Goal: Task Accomplishment & Management: Complete application form

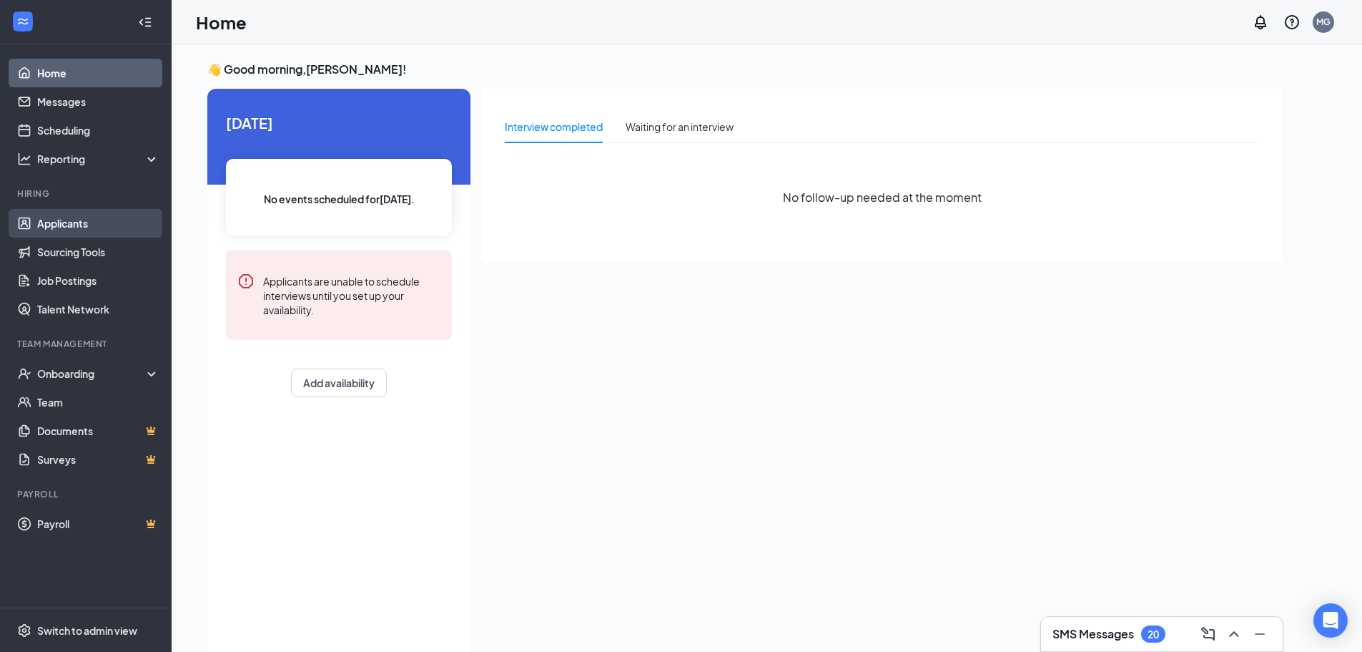
click at [89, 222] on link "Applicants" at bounding box center [98, 223] width 122 height 29
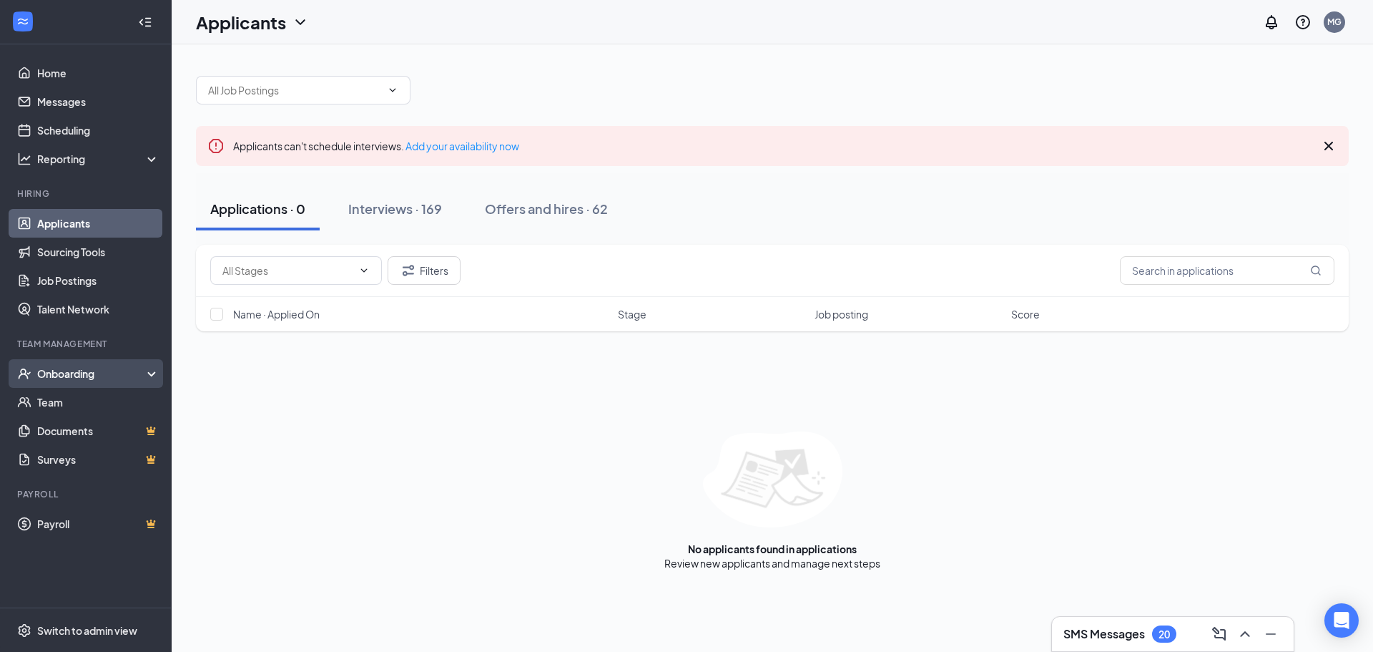
click at [92, 370] on div "Onboarding" at bounding box center [92, 373] width 110 height 14
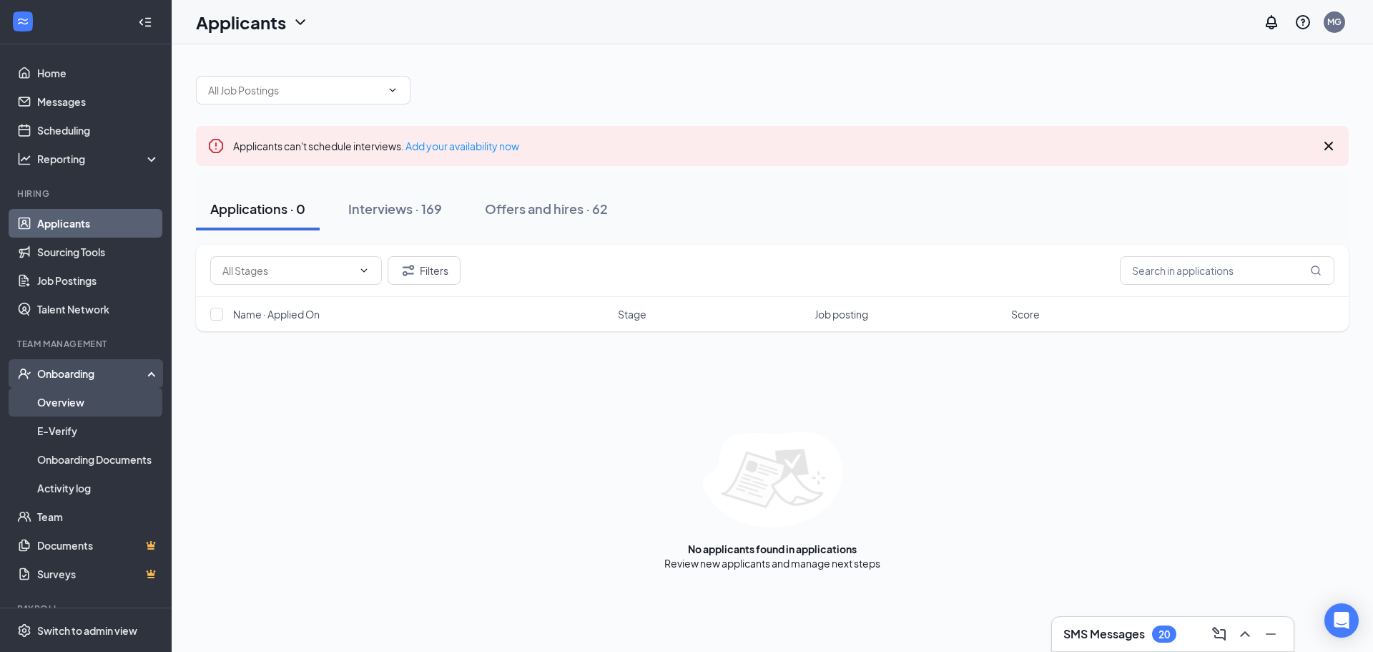
click at [84, 395] on link "Overview" at bounding box center [98, 402] width 122 height 29
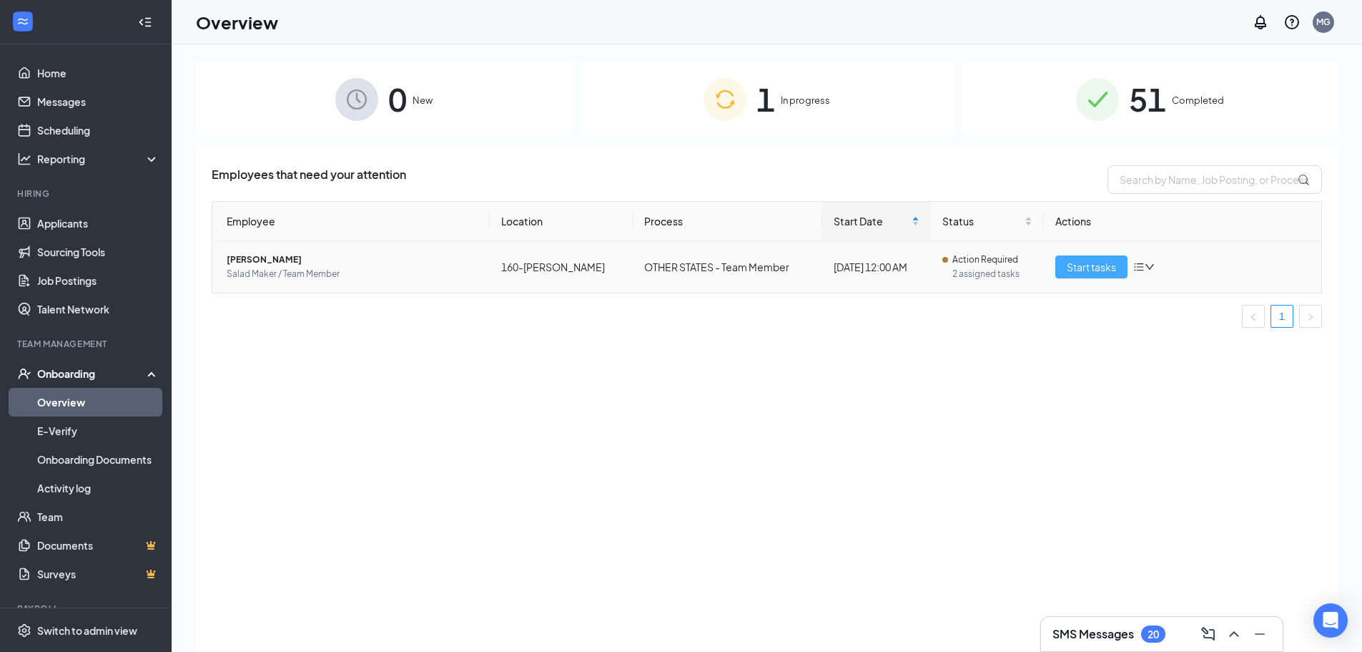
click at [1108, 267] on span "Start tasks" at bounding box center [1091, 267] width 49 height 16
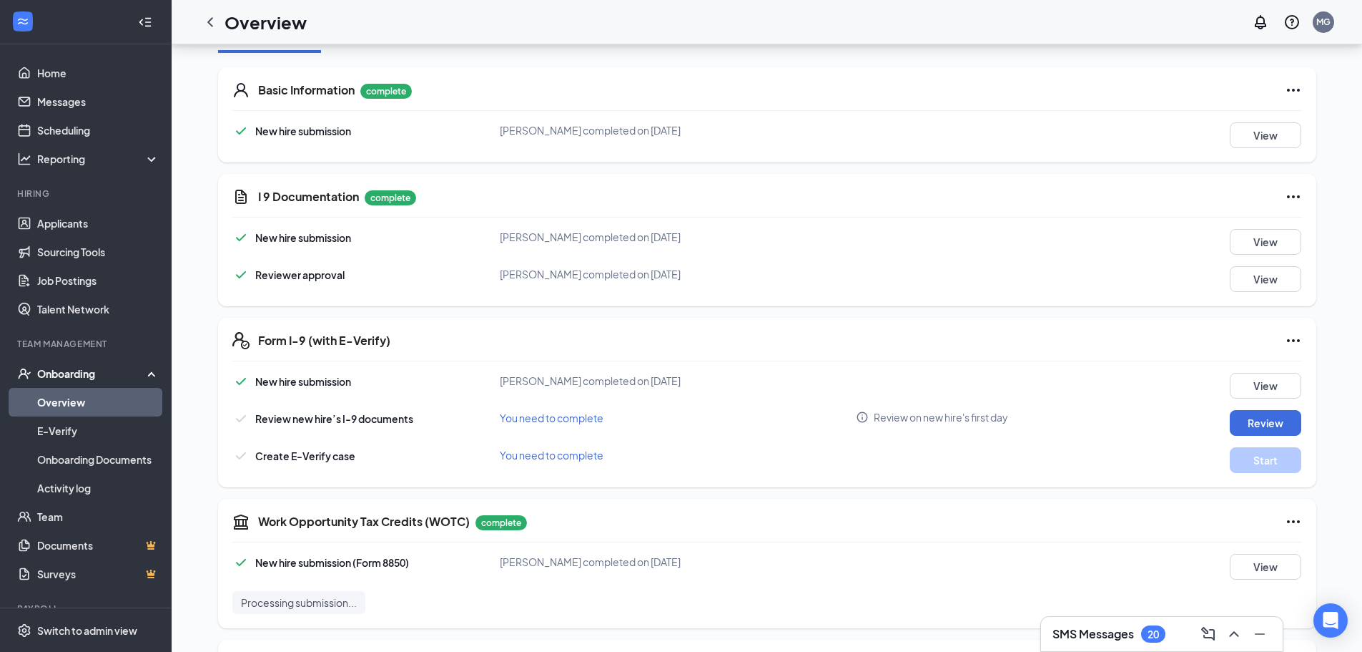
scroll to position [287, 0]
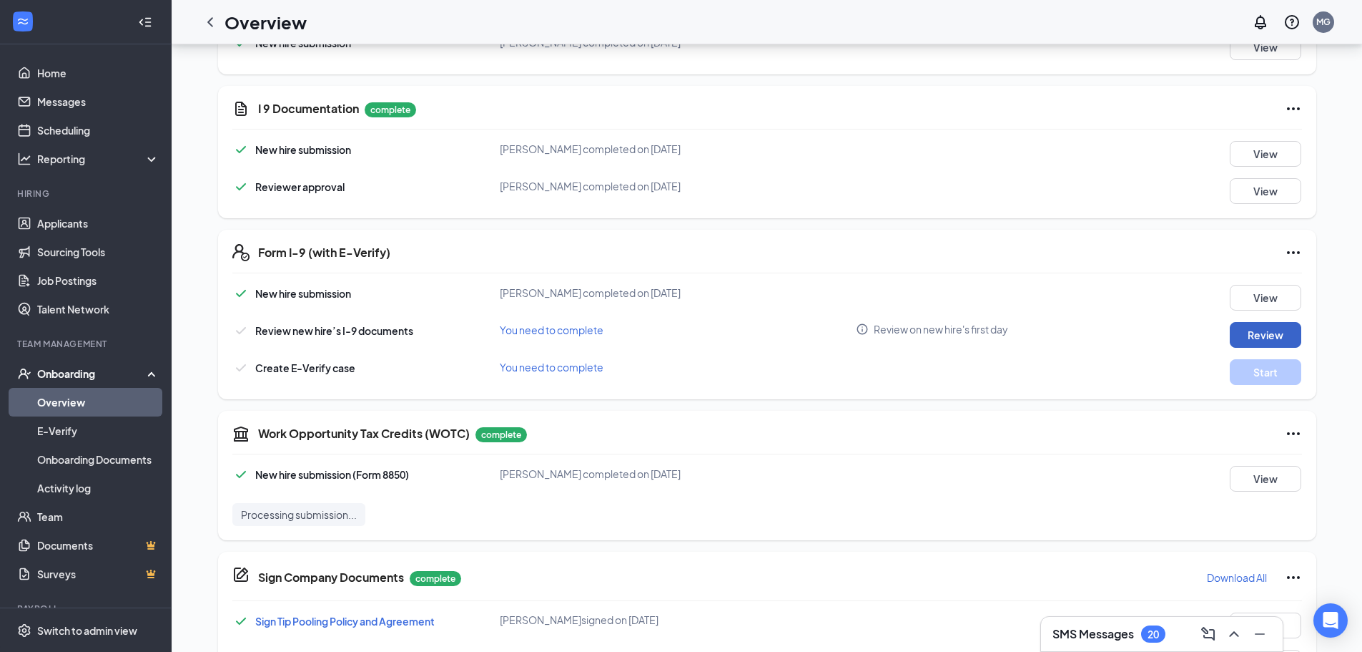
click at [1248, 331] on button "Review" at bounding box center [1266, 335] width 72 height 26
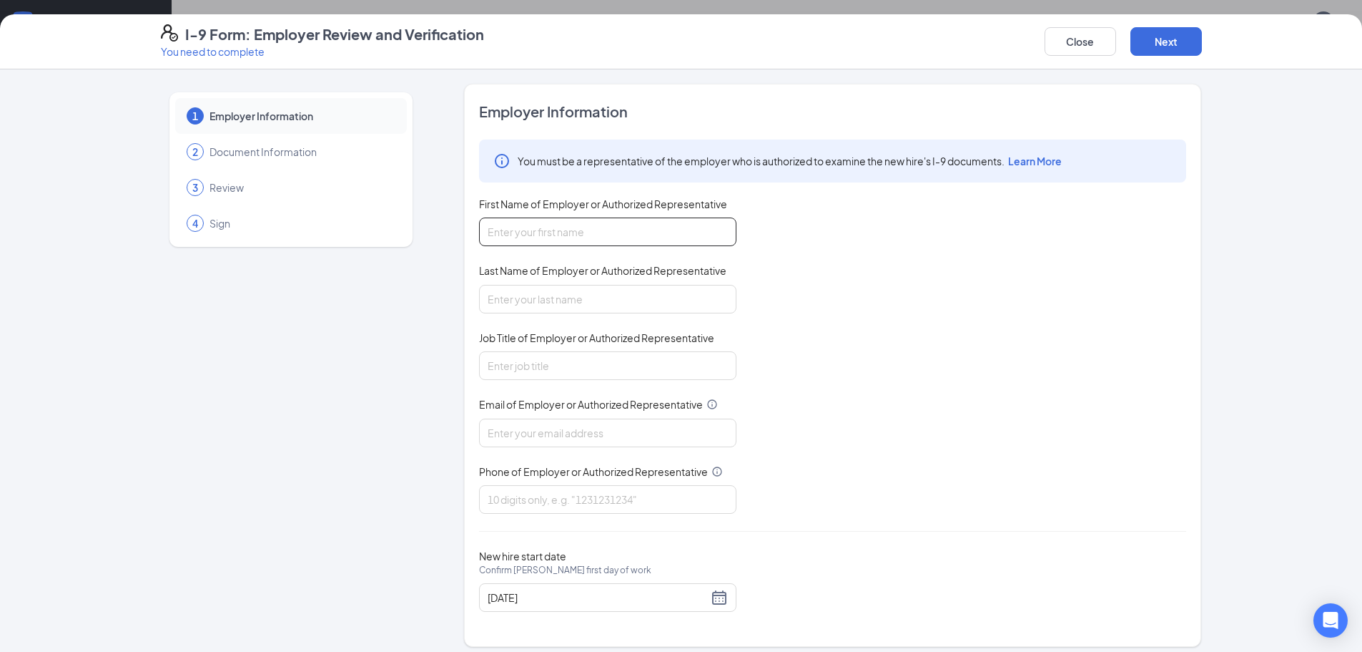
click at [639, 235] on input "First Name of Employer or Authorized Representative" at bounding box center [607, 231] width 257 height 29
type input "[PERSON_NAME]"
type input "Green"
type input "[EMAIL_ADDRESS][DOMAIN_NAME]"
type input "6788329925"
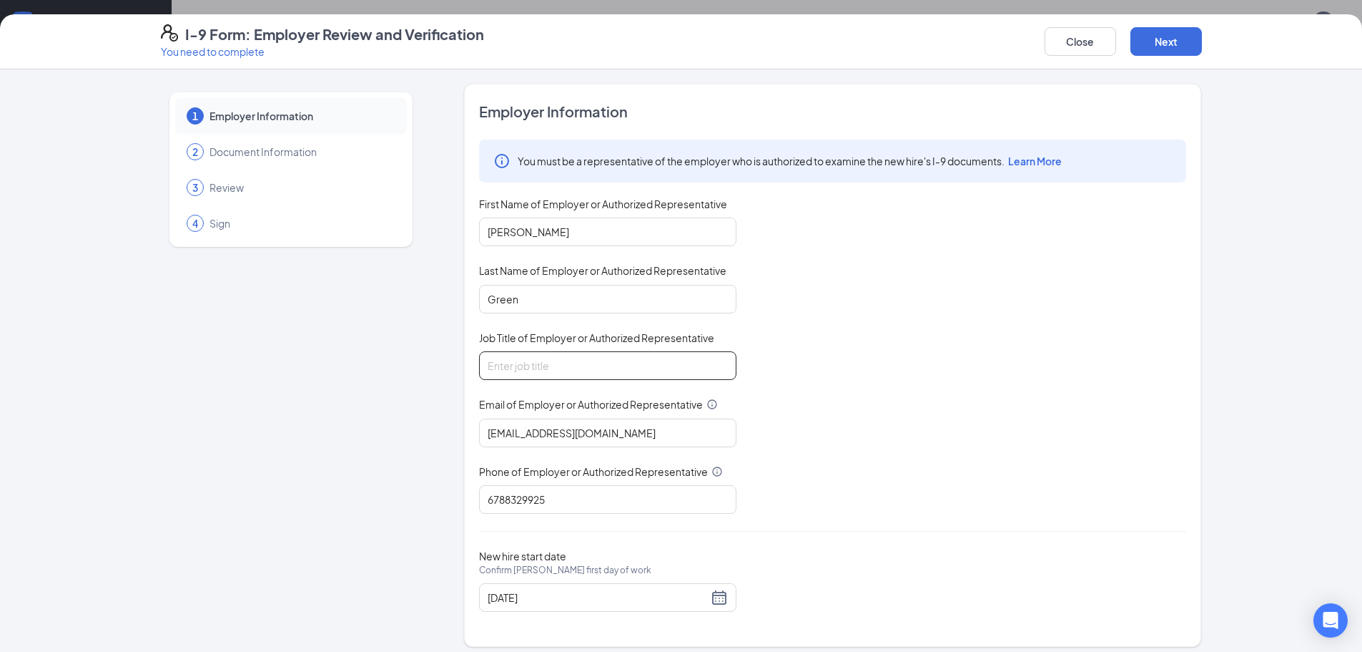
click at [646, 369] on input "Job Title of Employer or Authorized Representative" at bounding box center [607, 365] width 257 height 29
type input "general manager"
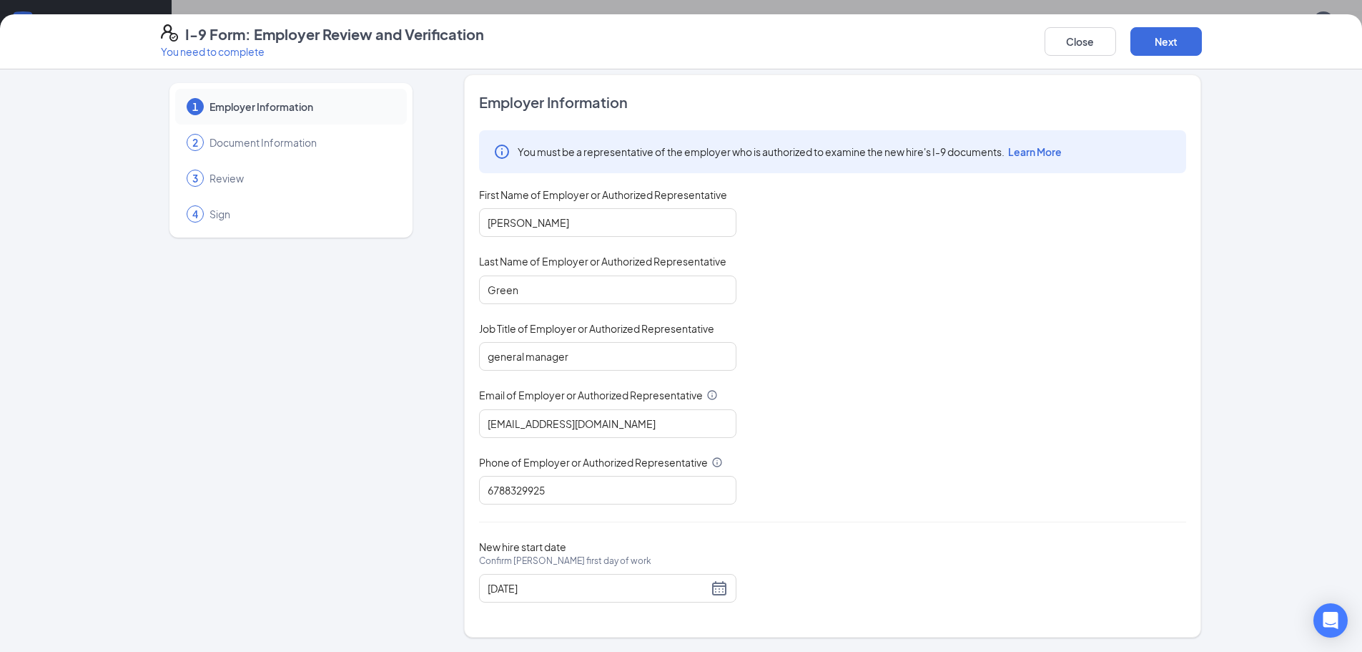
click at [1169, 56] on div "Close Next" at bounding box center [1123, 41] width 157 height 34
click at [1174, 47] on button "Next" at bounding box center [1167, 41] width 72 height 29
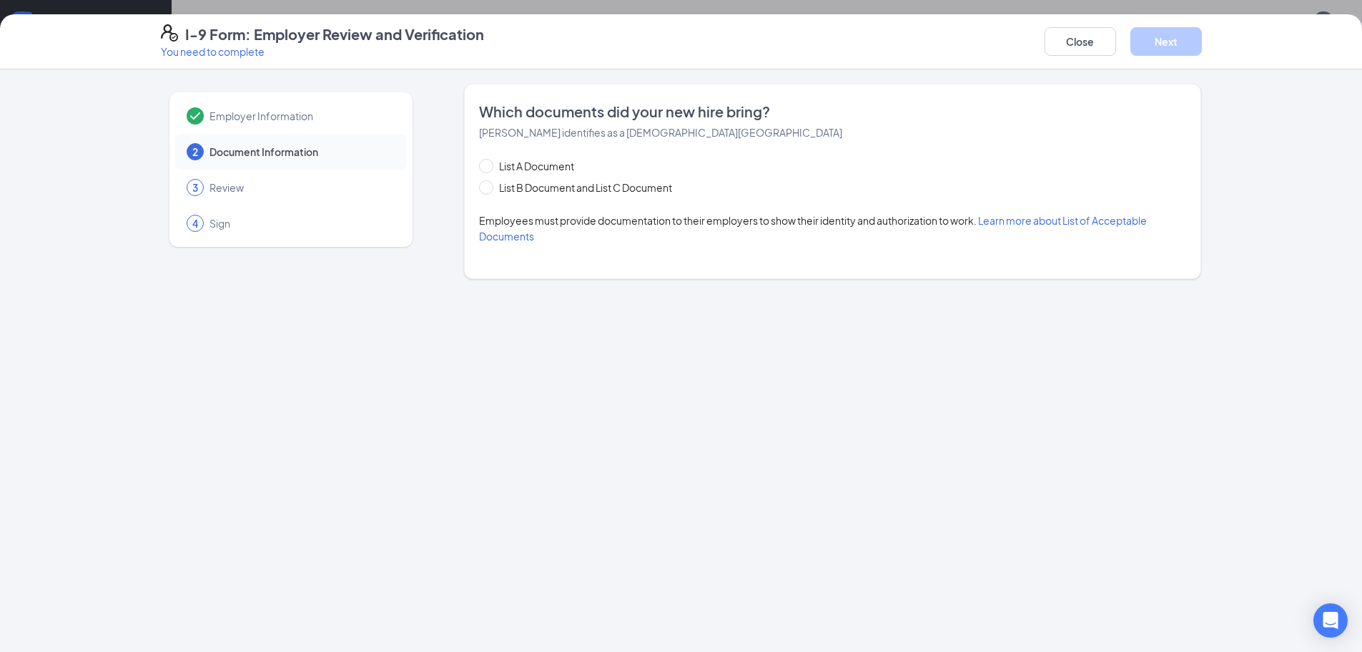
scroll to position [0, 0]
click at [493, 171] on span at bounding box center [486, 166] width 14 height 14
click at [489, 169] on input "List A Document" at bounding box center [484, 164] width 10 height 10
radio input "true"
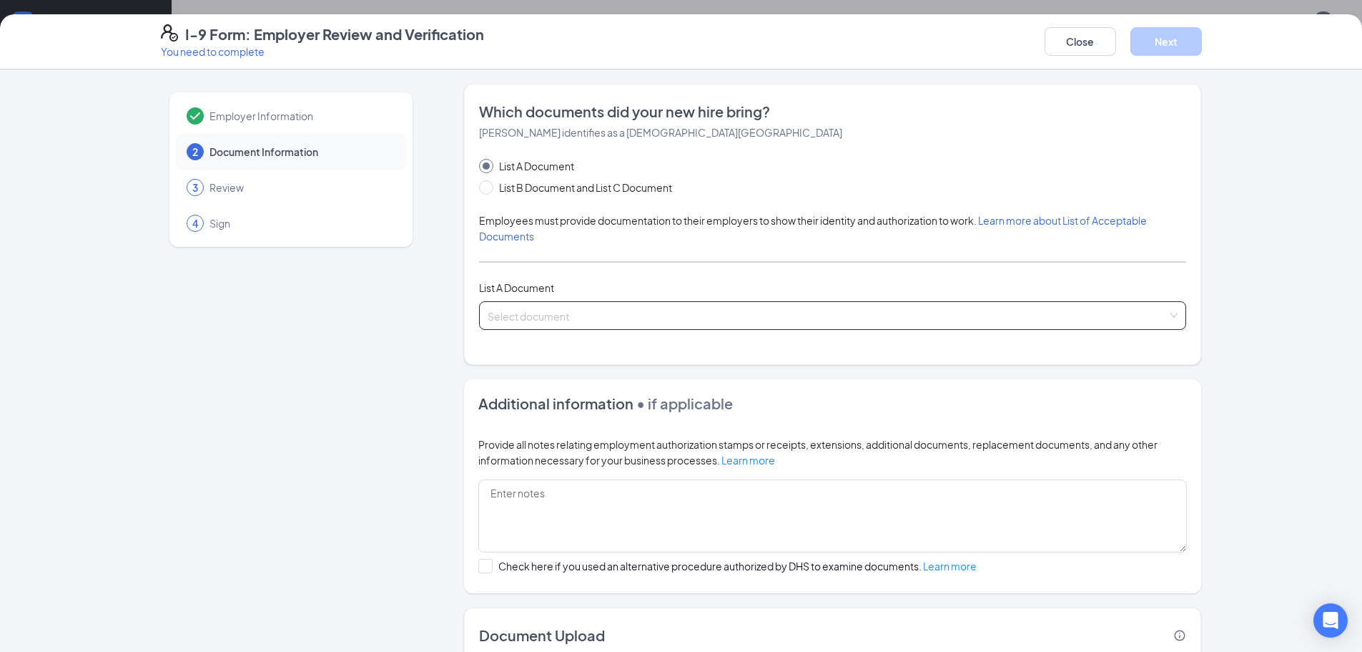
click at [541, 310] on input "search" at bounding box center [828, 312] width 680 height 21
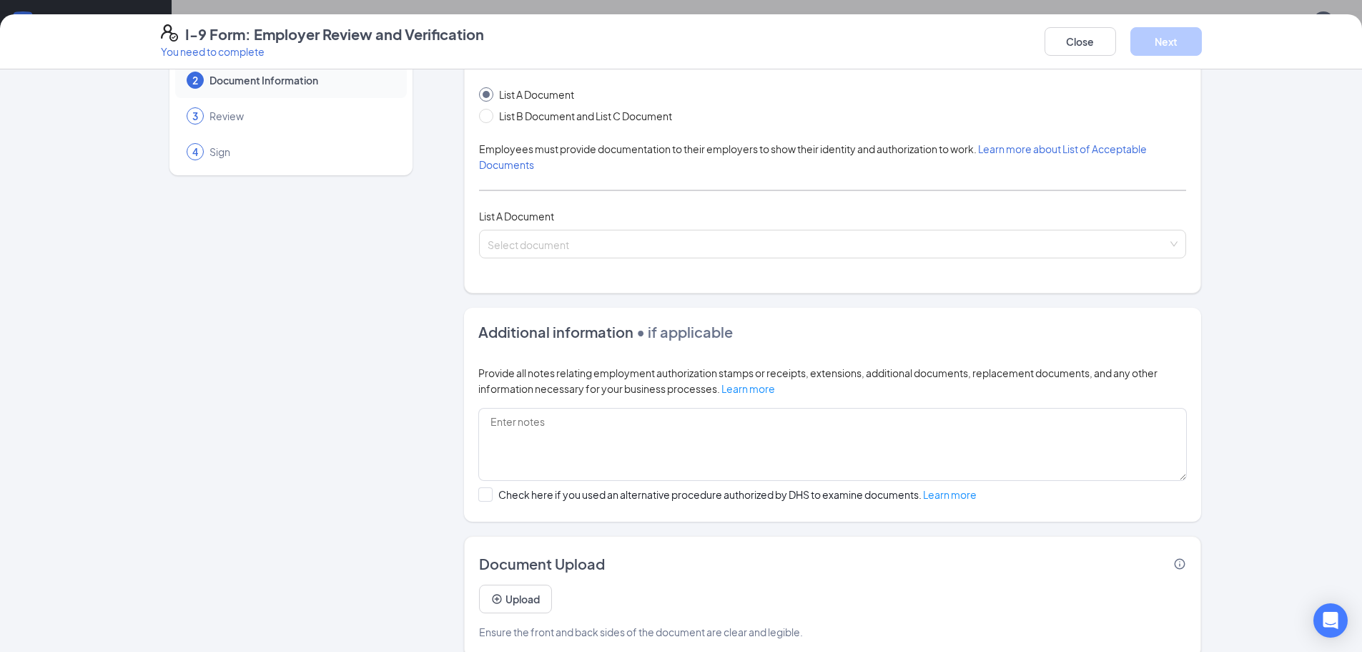
scroll to position [92, 0]
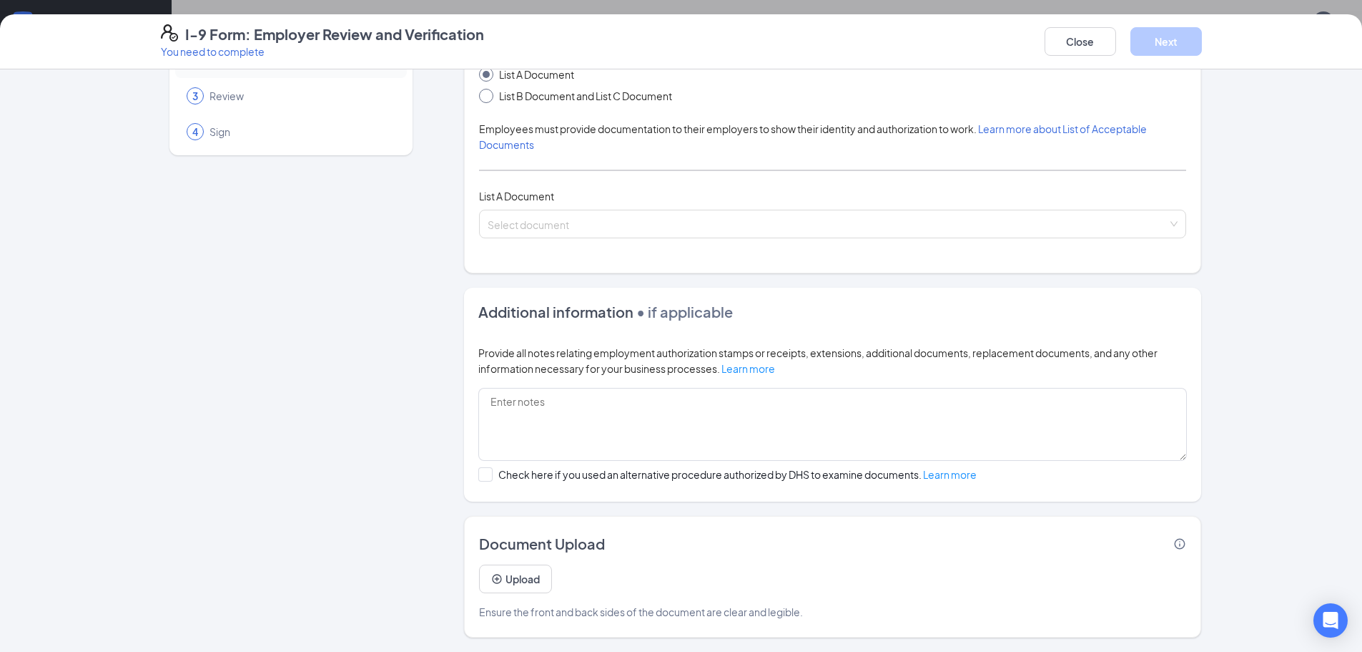
click at [502, 101] on span "List B Document and List C Document" at bounding box center [585, 96] width 185 height 16
click at [489, 99] on input "List B Document and List C Document" at bounding box center [484, 94] width 10 height 10
radio input "true"
radio input "false"
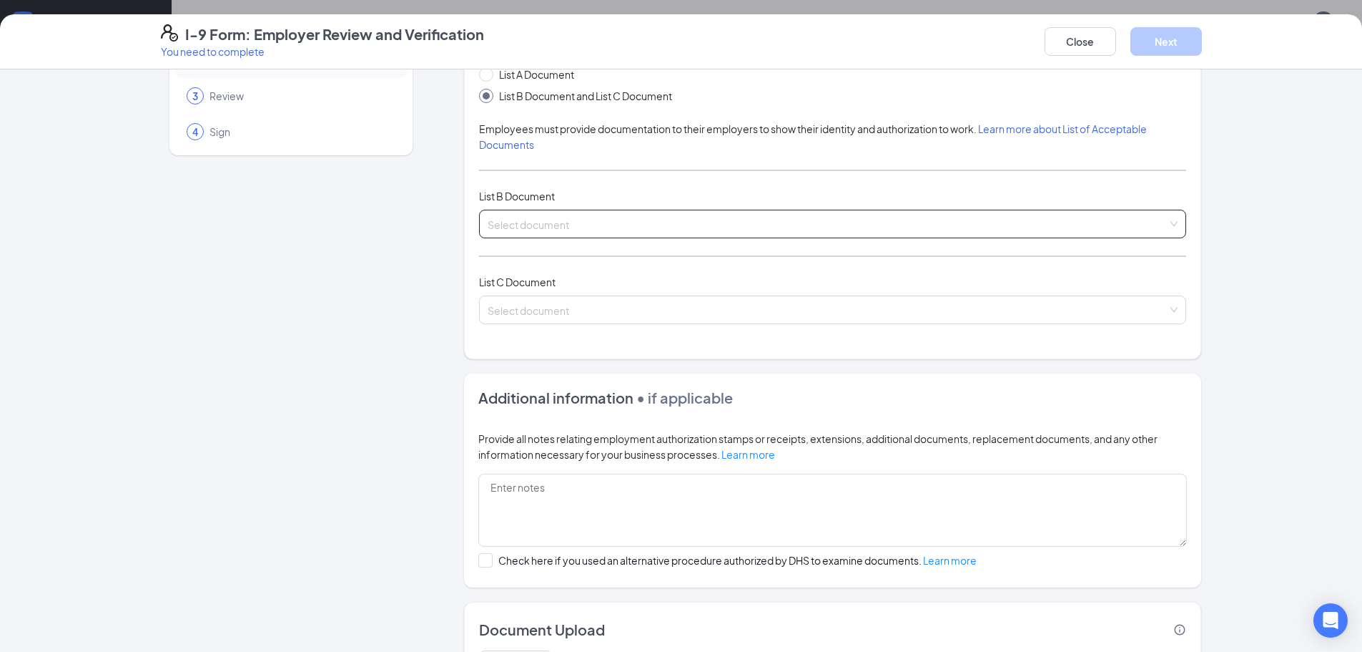
click at [546, 229] on input "search" at bounding box center [828, 220] width 680 height 21
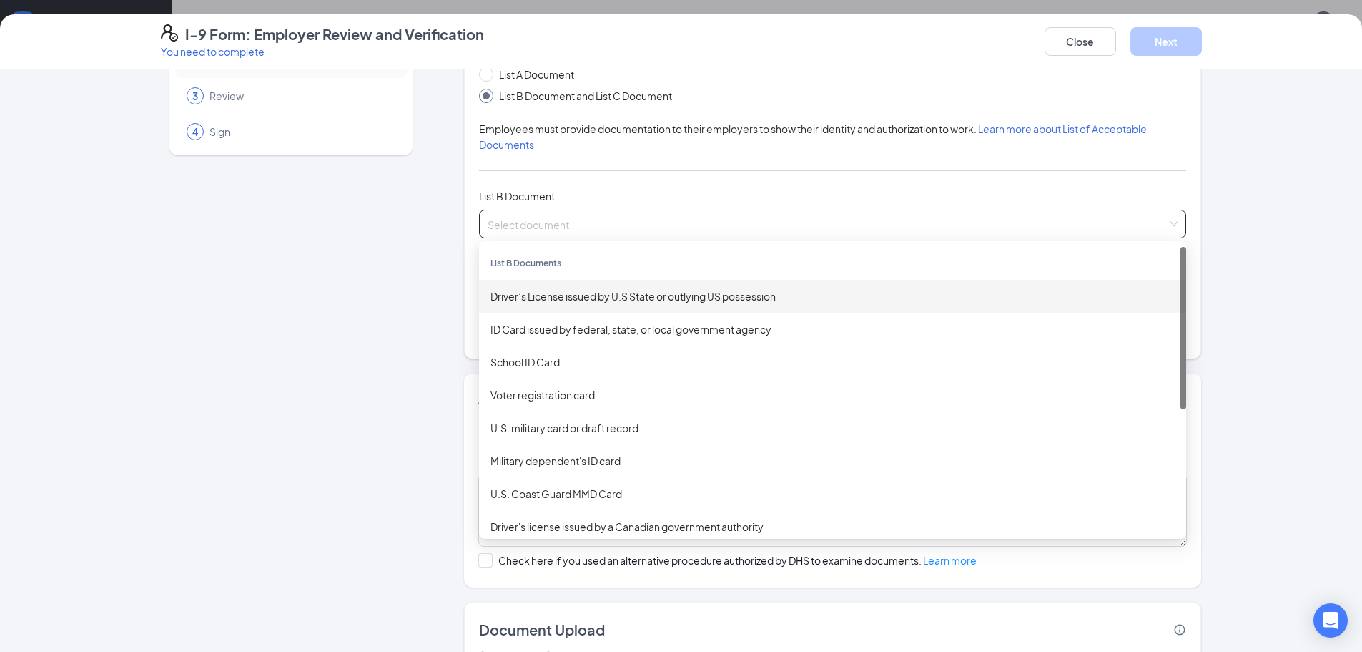
click at [563, 290] on div "Driver’s License issued by U.S State or outlying US possession" at bounding box center [833, 296] width 684 height 16
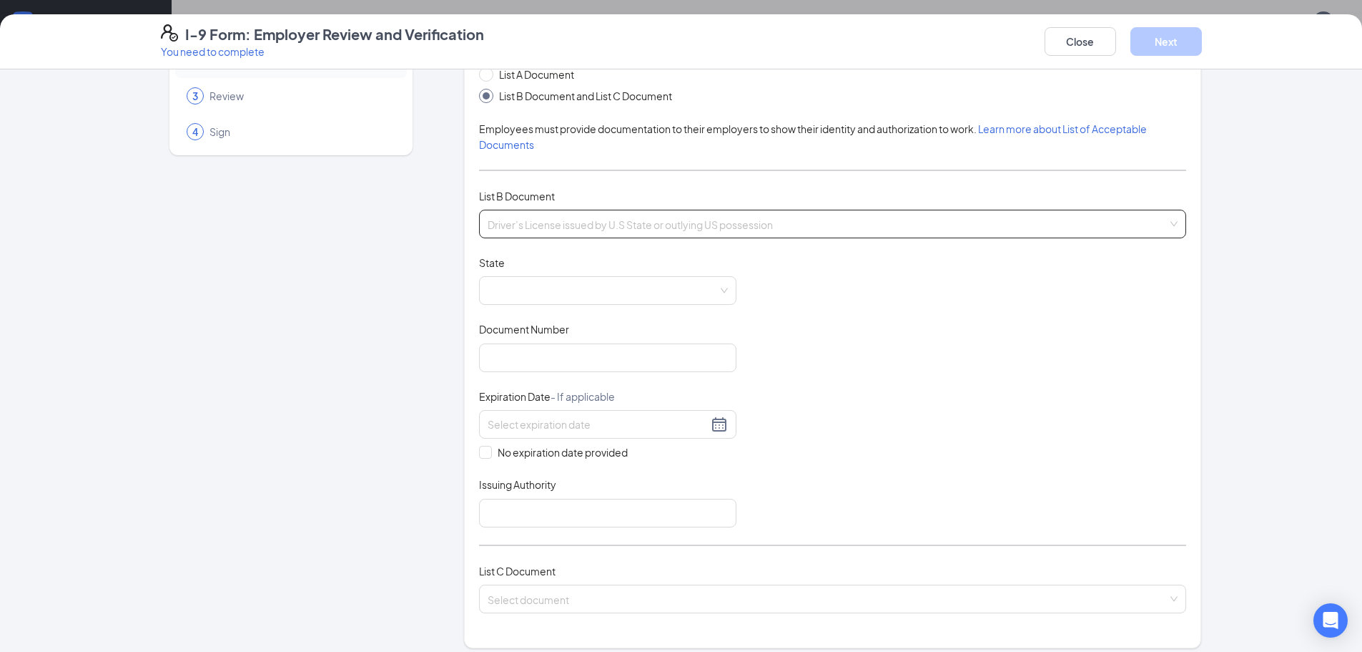
click at [644, 220] on span "Driver’s License issued by U.S State or outlying US possession" at bounding box center [833, 223] width 690 height 27
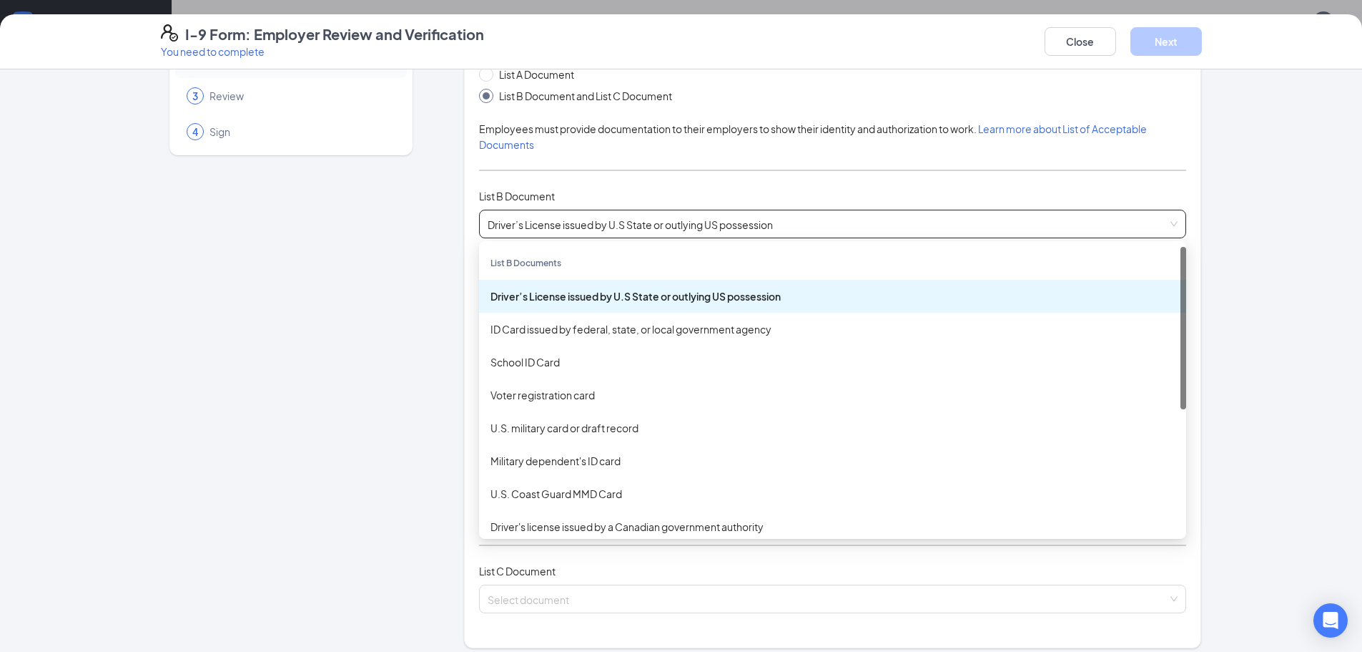
click at [328, 298] on div "Employer Information 2 Document Information 3 Review 4 Sign" at bounding box center [291, 502] width 260 height 1020
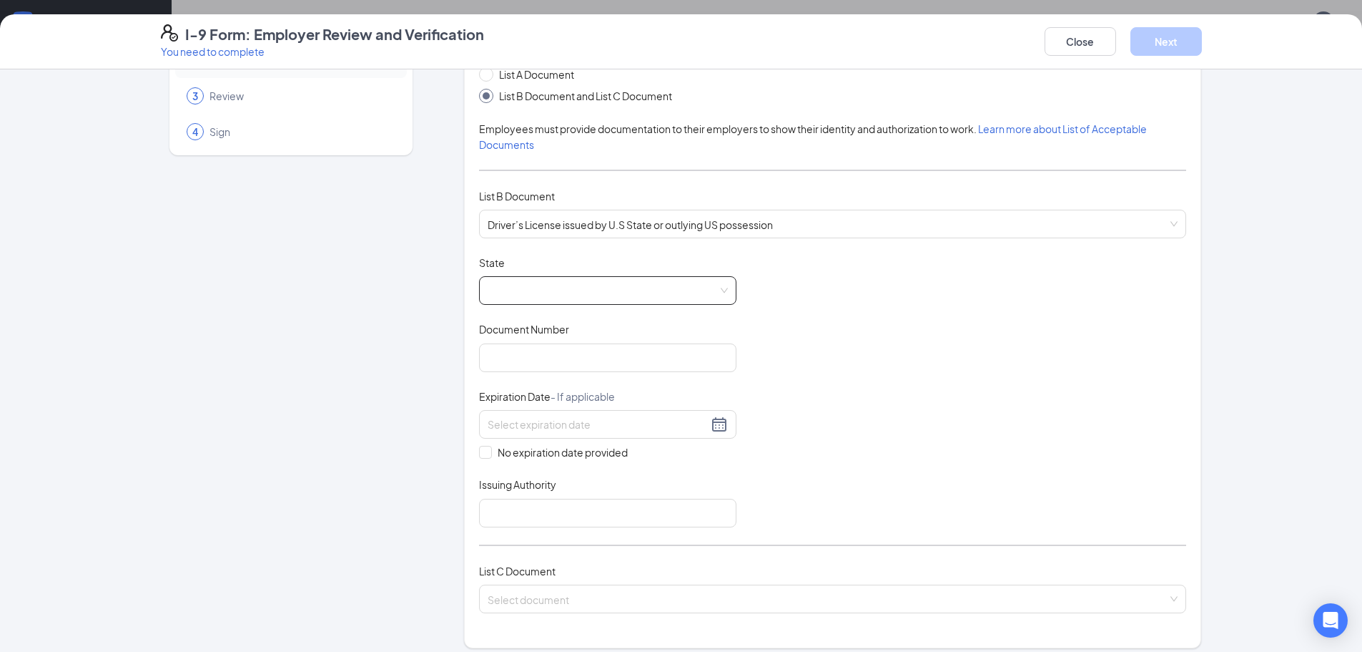
click at [618, 290] on span at bounding box center [608, 290] width 240 height 27
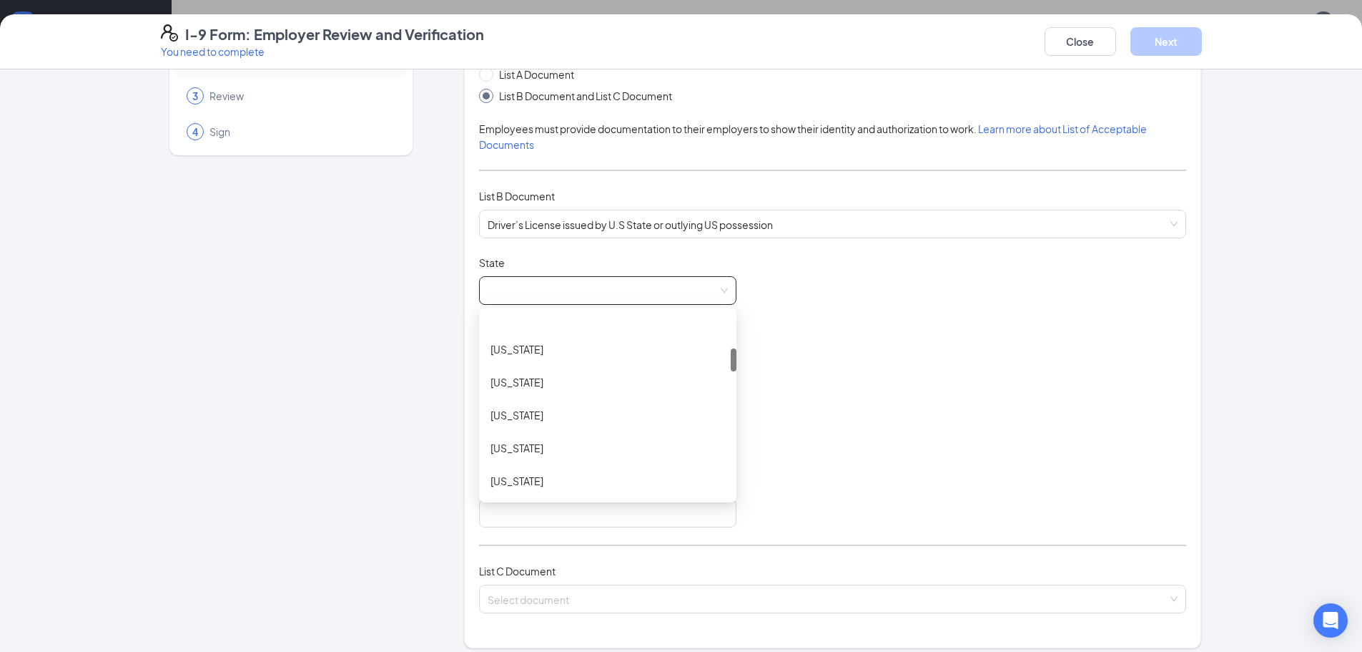
scroll to position [273, 0]
drag, startPoint x: 728, startPoint y: 330, endPoint x: 729, endPoint y: 365, distance: 35.1
click at [731, 365] on div at bounding box center [734, 359] width 6 height 23
click at [575, 413] on div "[US_STATE]" at bounding box center [608, 419] width 235 height 16
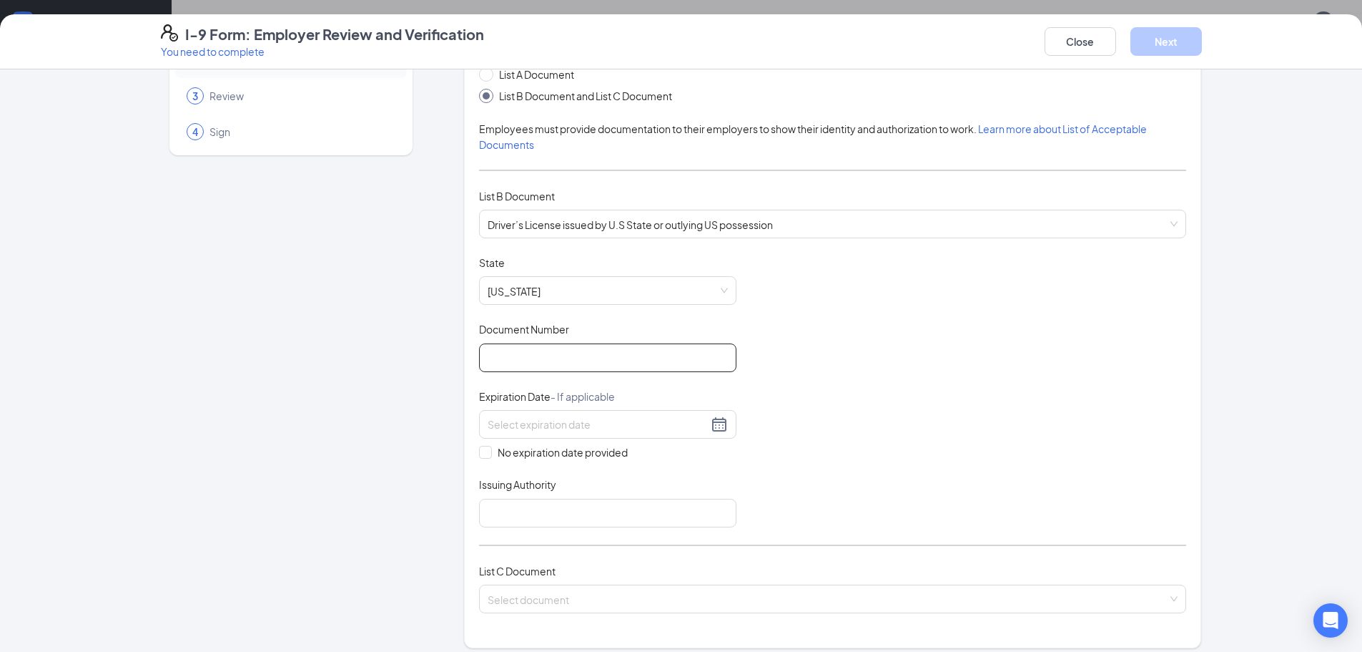
click at [592, 360] on input "Document Number" at bounding box center [607, 357] width 257 height 29
click at [655, 360] on input "Document Number" at bounding box center [607, 357] width 257 height 29
type input "0707131318"
click at [716, 423] on div at bounding box center [608, 424] width 240 height 17
click at [645, 459] on span "button" at bounding box center [643, 457] width 7 height 7
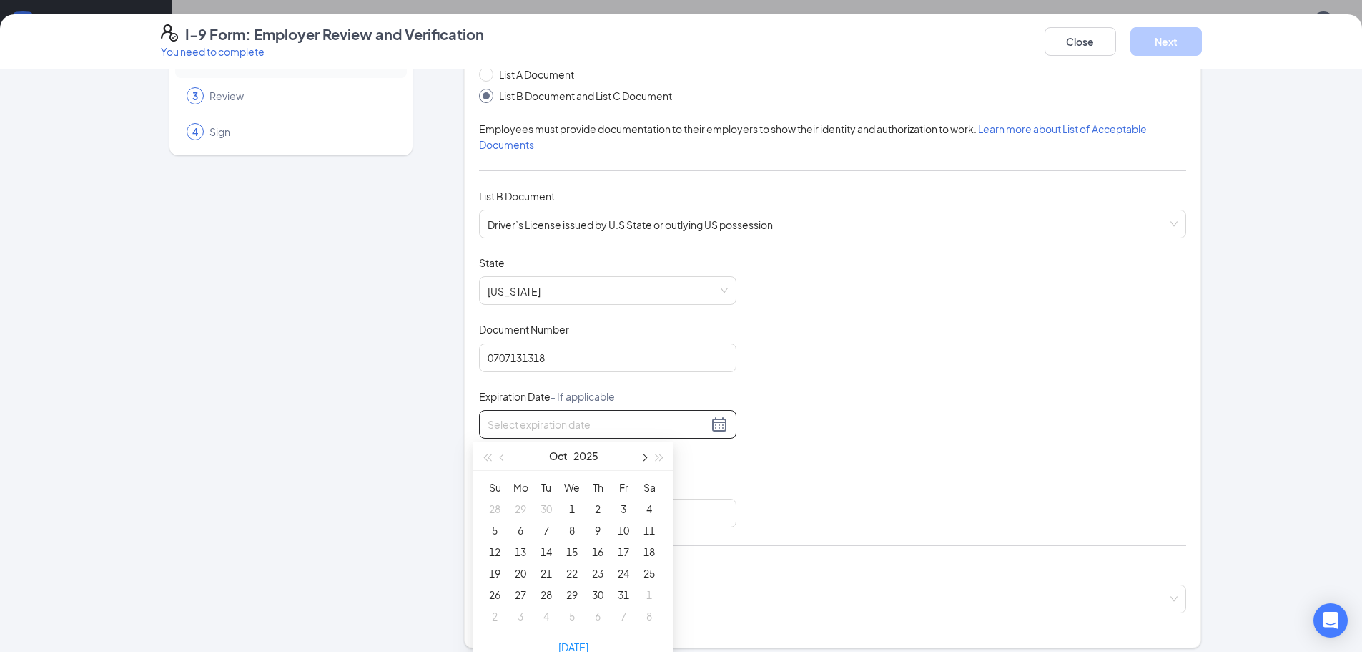
click at [645, 459] on span "button" at bounding box center [643, 457] width 7 height 7
click at [659, 456] on span "button" at bounding box center [660, 457] width 7 height 7
type input "[DATE]"
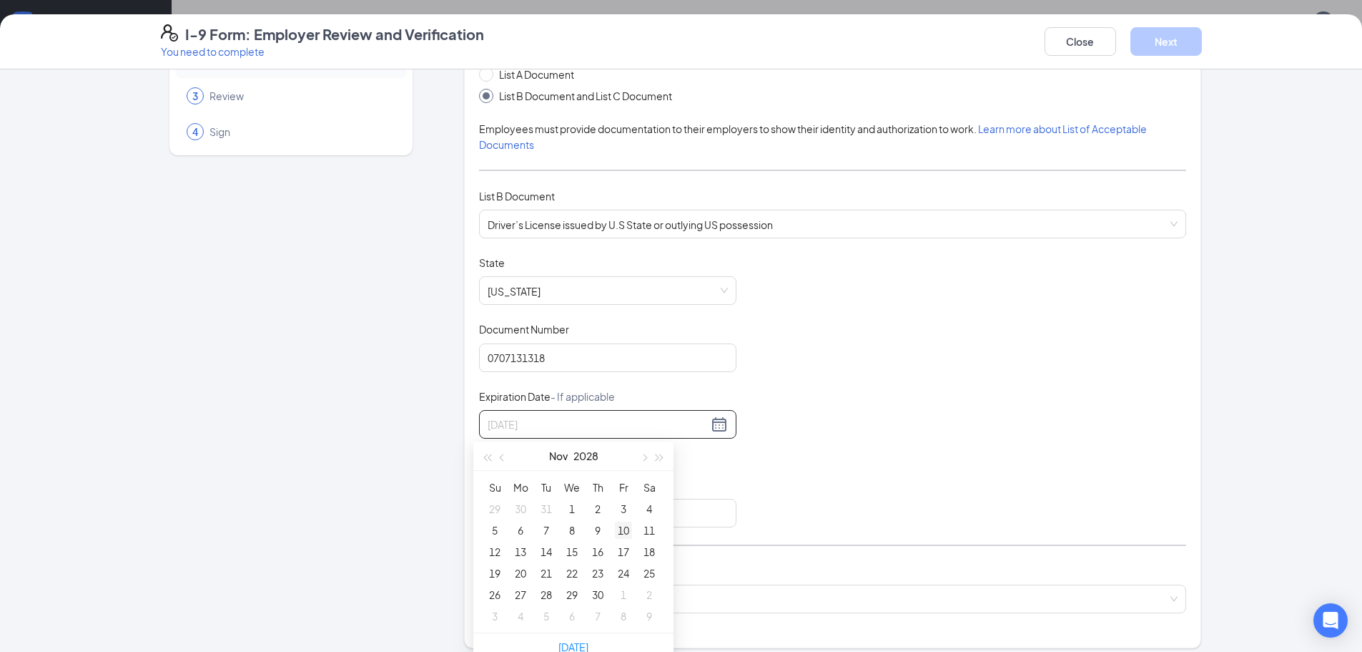
click at [619, 526] on div "10" at bounding box center [623, 529] width 17 height 17
click at [529, 520] on input "Issuing Authority" at bounding box center [607, 512] width 257 height 29
type input "DMV"
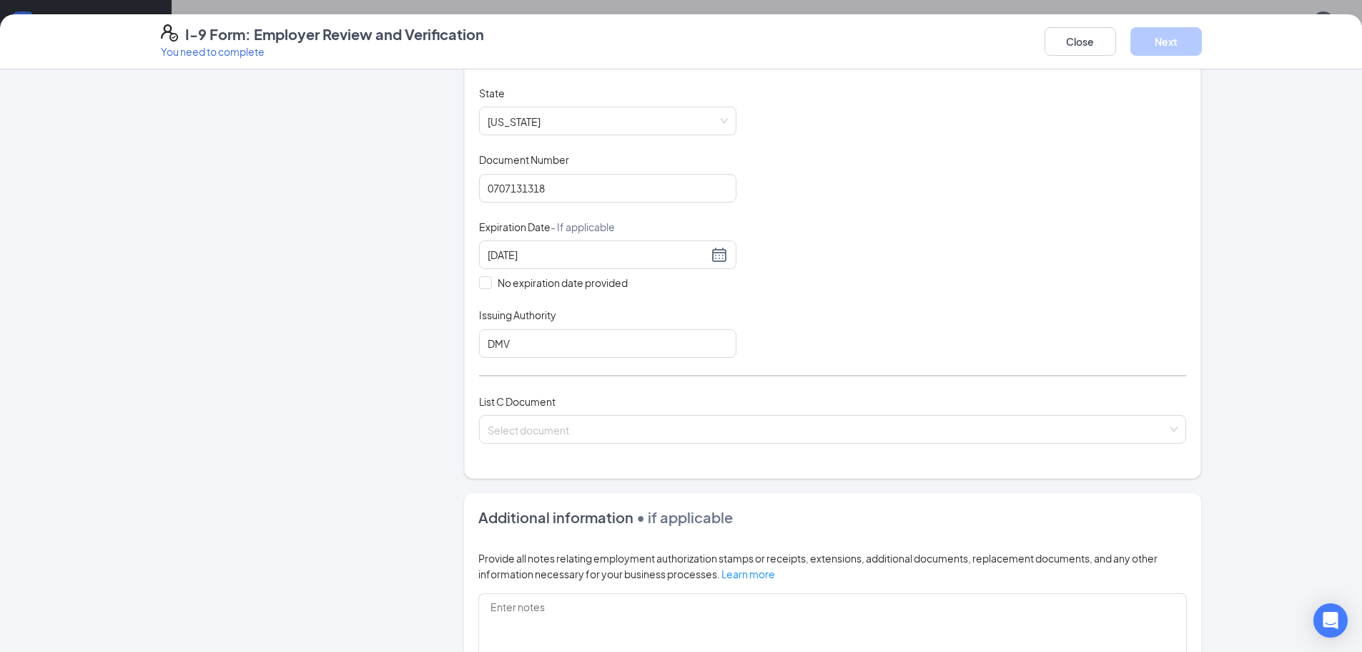
scroll to position [275, 0]
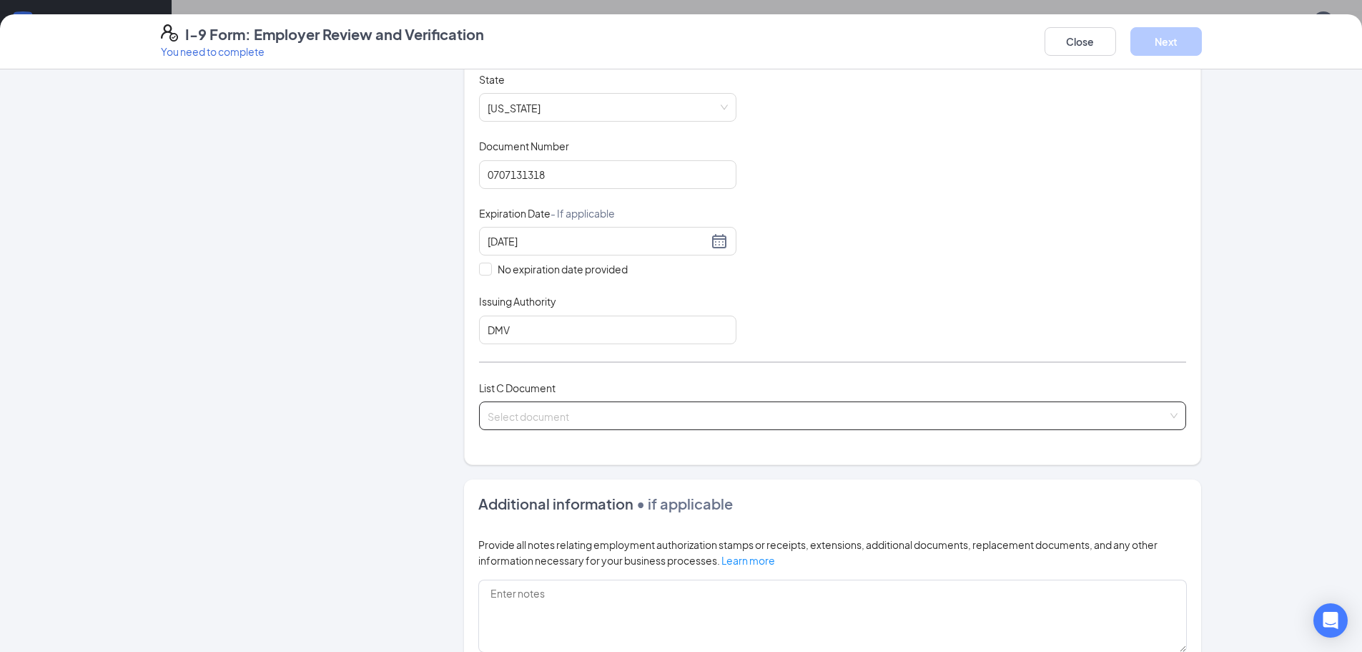
click at [853, 416] on input "search" at bounding box center [828, 412] width 680 height 21
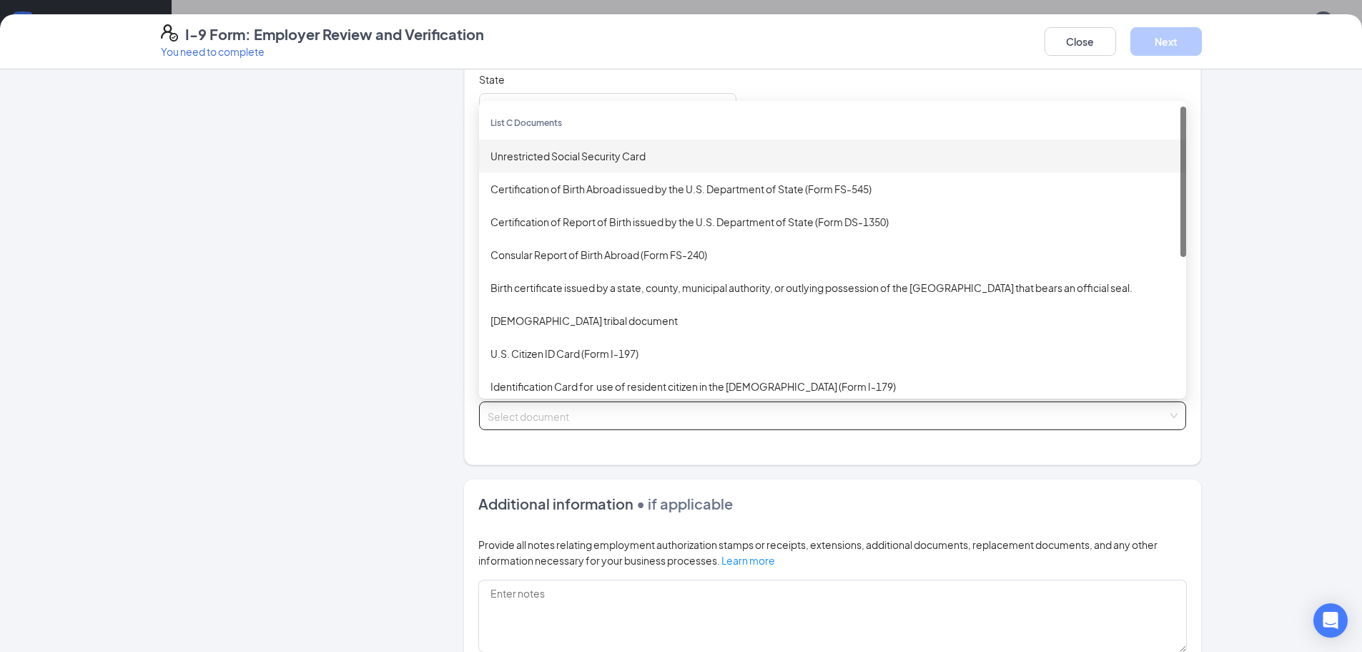
click at [624, 159] on div "Unrestricted Social Security Card" at bounding box center [833, 156] width 684 height 16
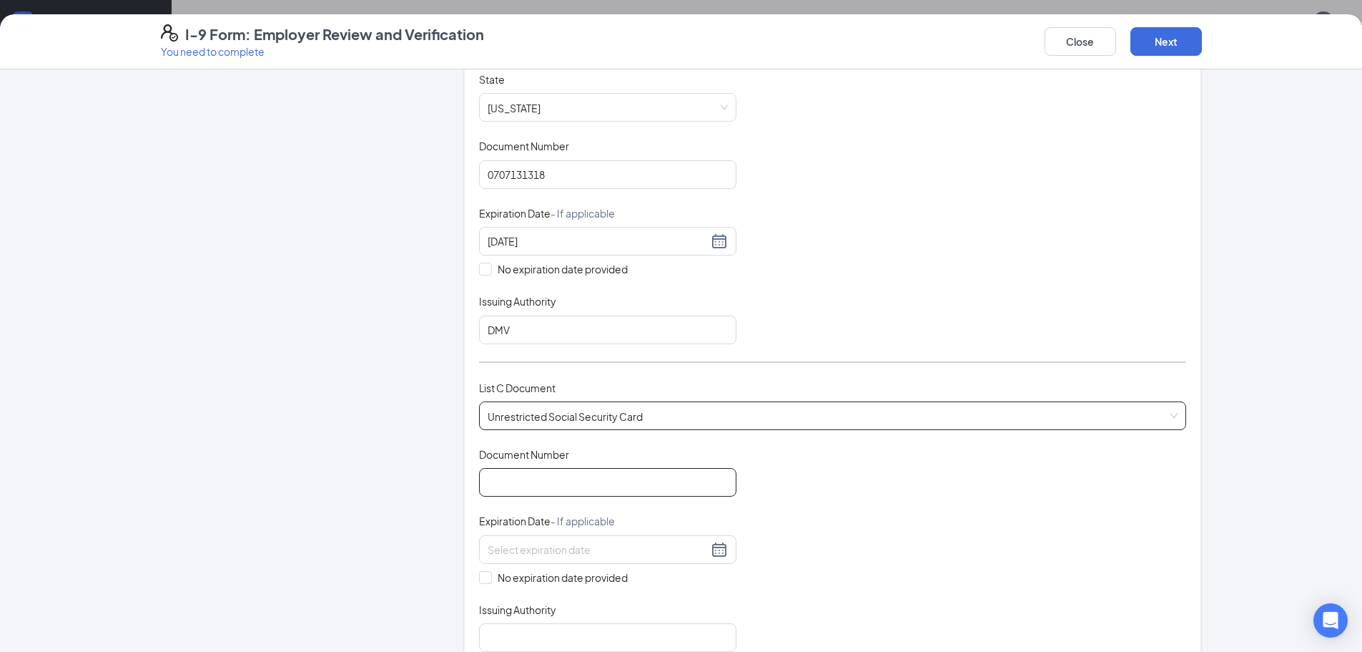
click at [614, 478] on input "Document Number" at bounding box center [607, 482] width 257 height 29
click at [479, 576] on input "No expiration date provided" at bounding box center [484, 576] width 10 height 10
checkbox input "true"
click at [544, 633] on input "Issuing Authority" at bounding box center [607, 640] width 257 height 29
type input "Social Security Adminstration"
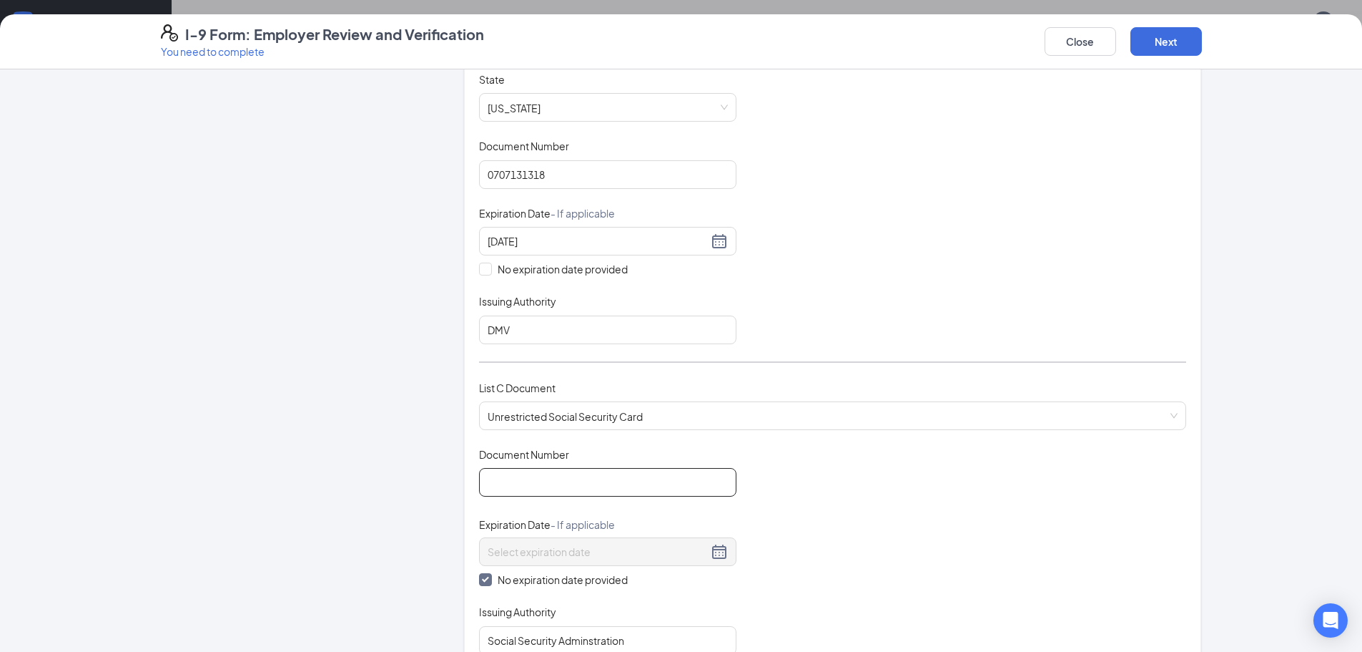
click at [642, 488] on input "Document Number" at bounding box center [607, 482] width 257 height 29
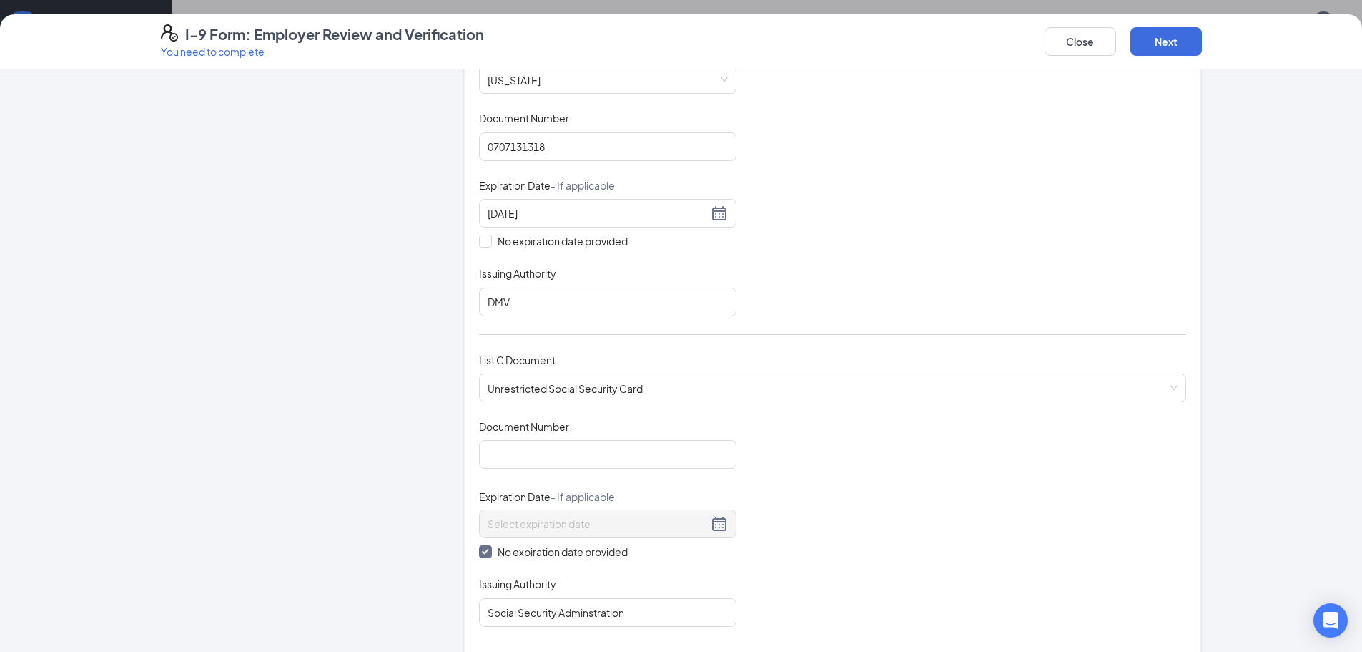
scroll to position [352, 0]
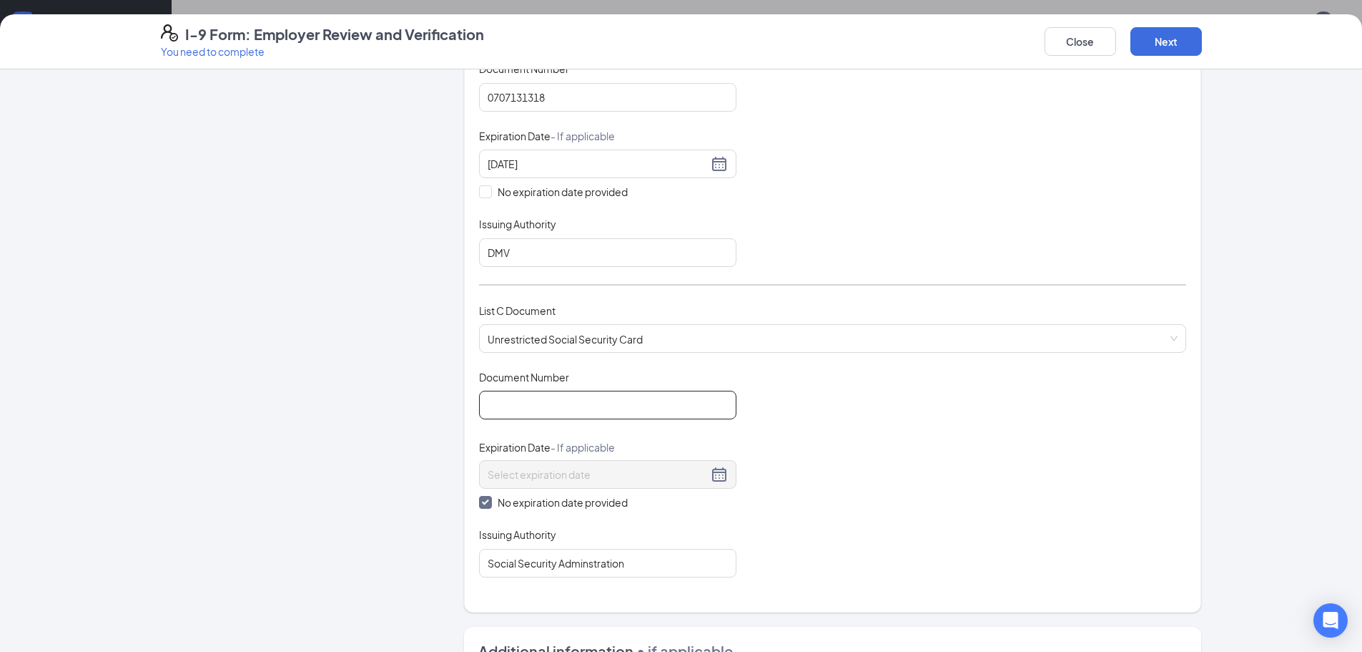
click at [621, 413] on input "Document Number" at bounding box center [607, 404] width 257 height 29
type input "669327258"
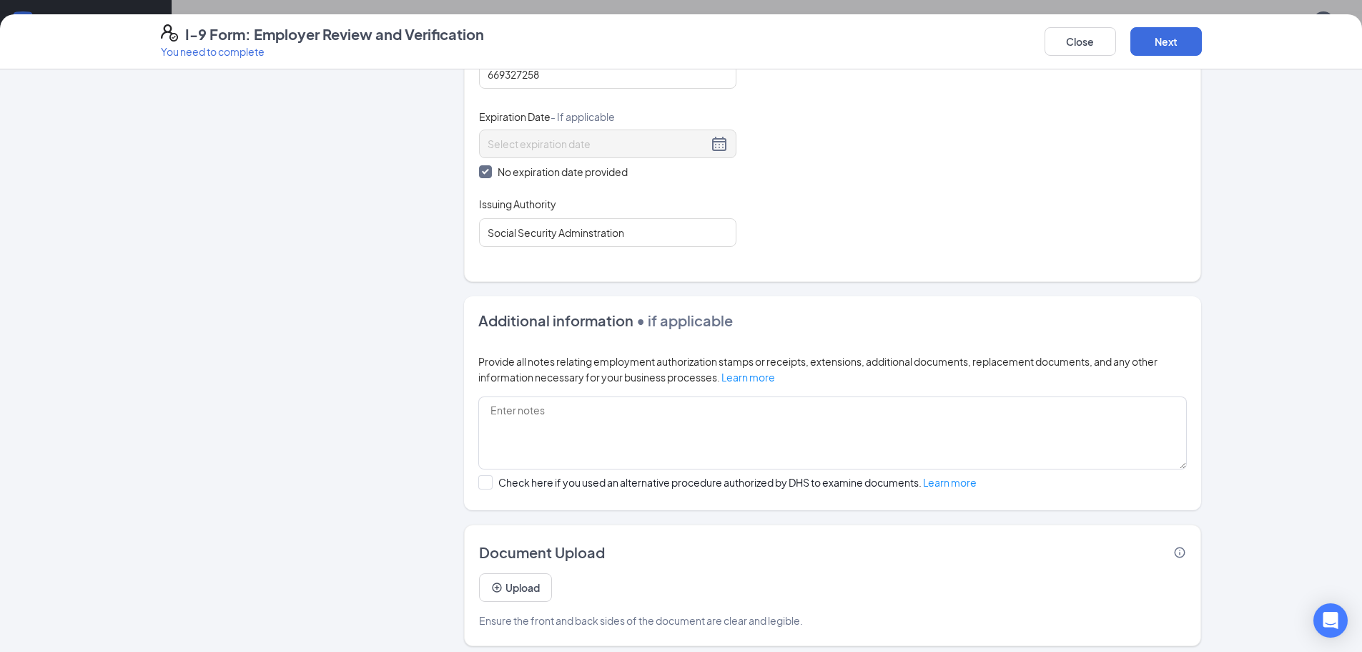
scroll to position [691, 0]
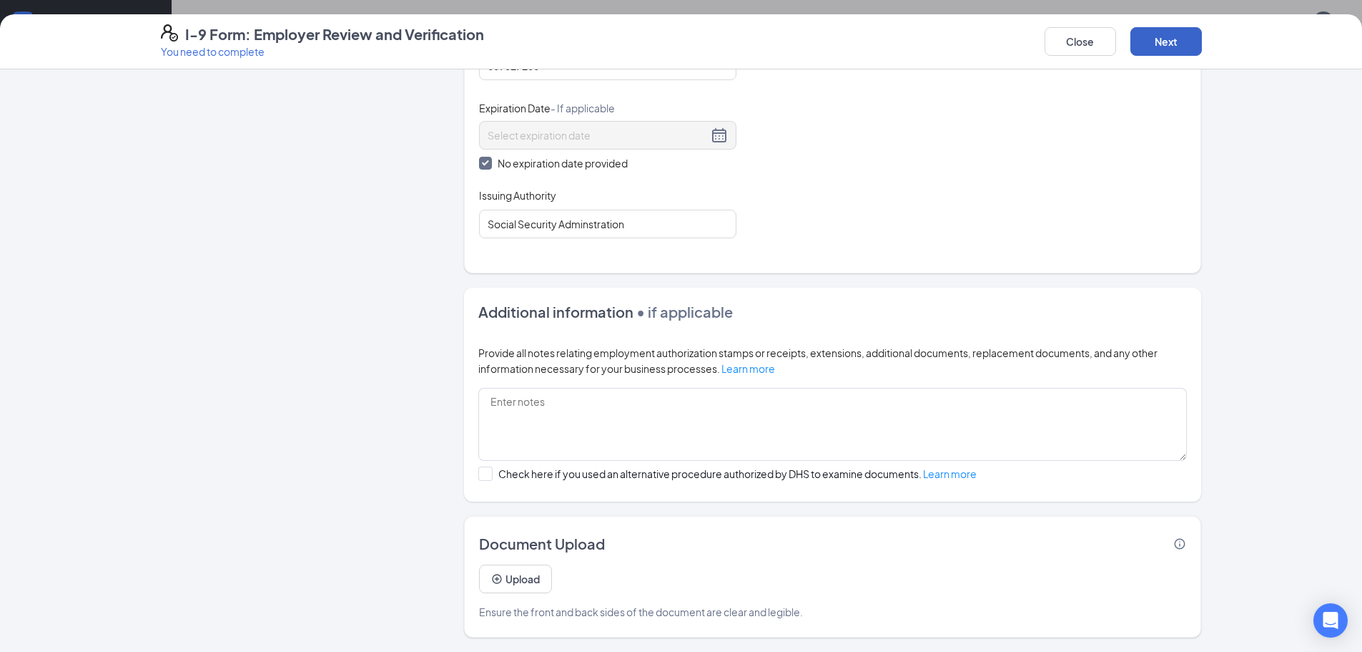
click at [1166, 49] on button "Next" at bounding box center [1167, 41] width 72 height 29
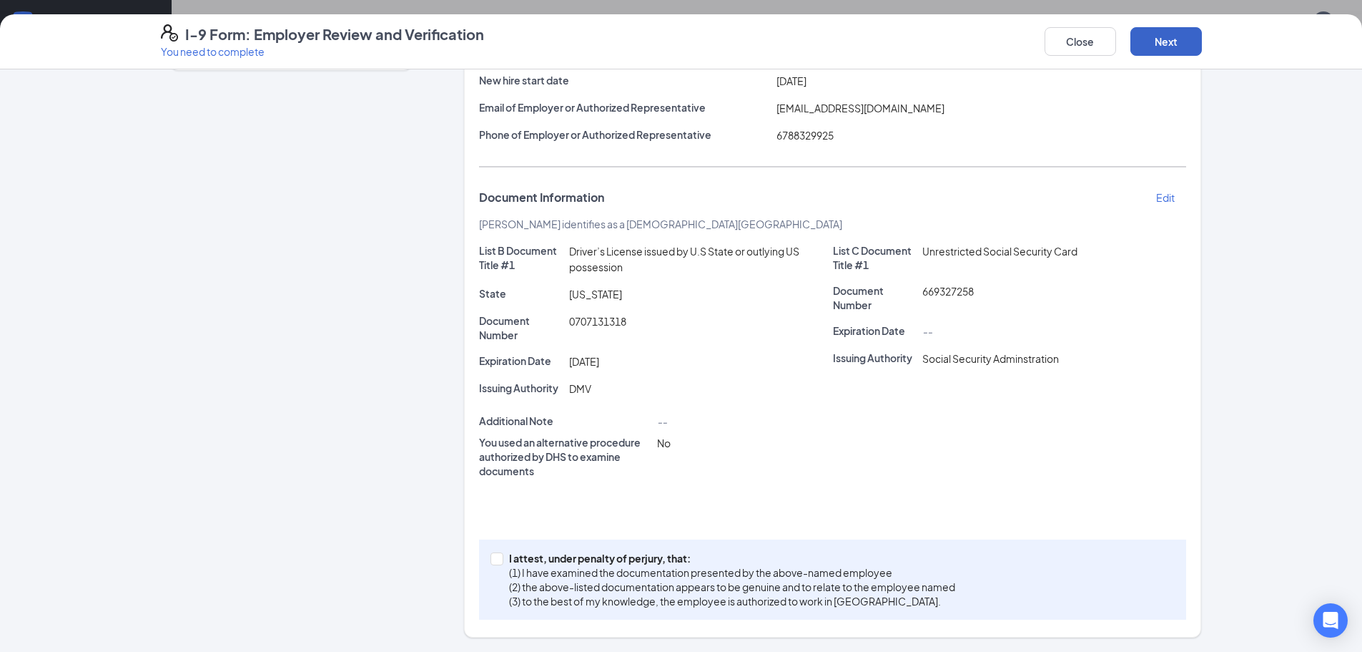
scroll to position [177, 0]
click at [497, 563] on span at bounding box center [497, 558] width 13 height 13
click at [497, 562] on input "I attest, under penalty of [PERSON_NAME], that: (1) I have examined the documen…" at bounding box center [496, 557] width 10 height 10
checkbox input "true"
click at [1171, 35] on button "Next" at bounding box center [1167, 41] width 72 height 29
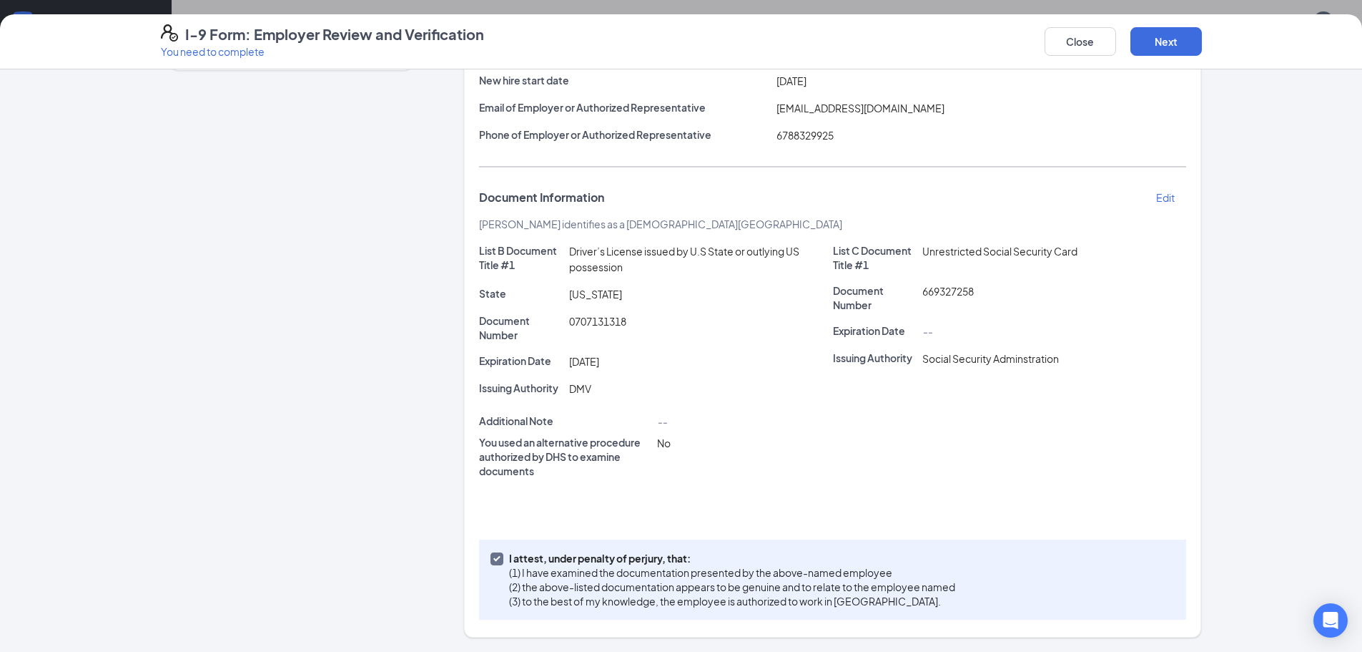
scroll to position [0, 0]
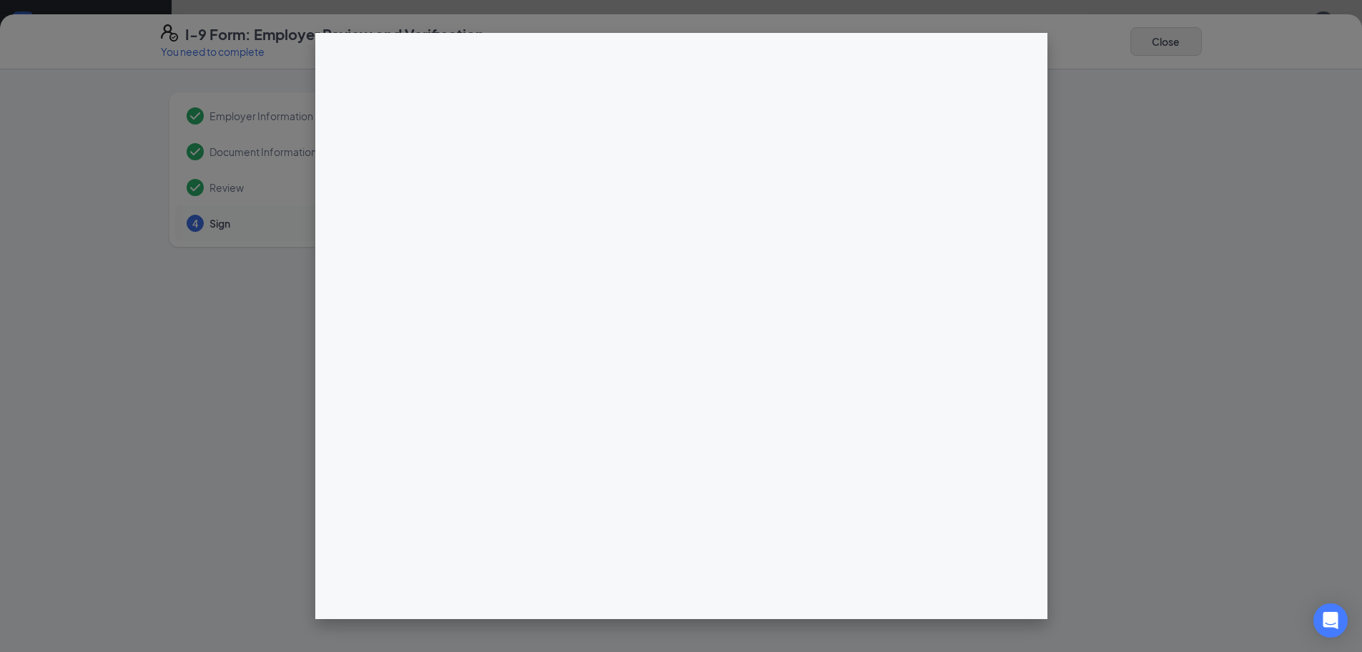
click at [1166, 44] on div at bounding box center [681, 326] width 1362 height 652
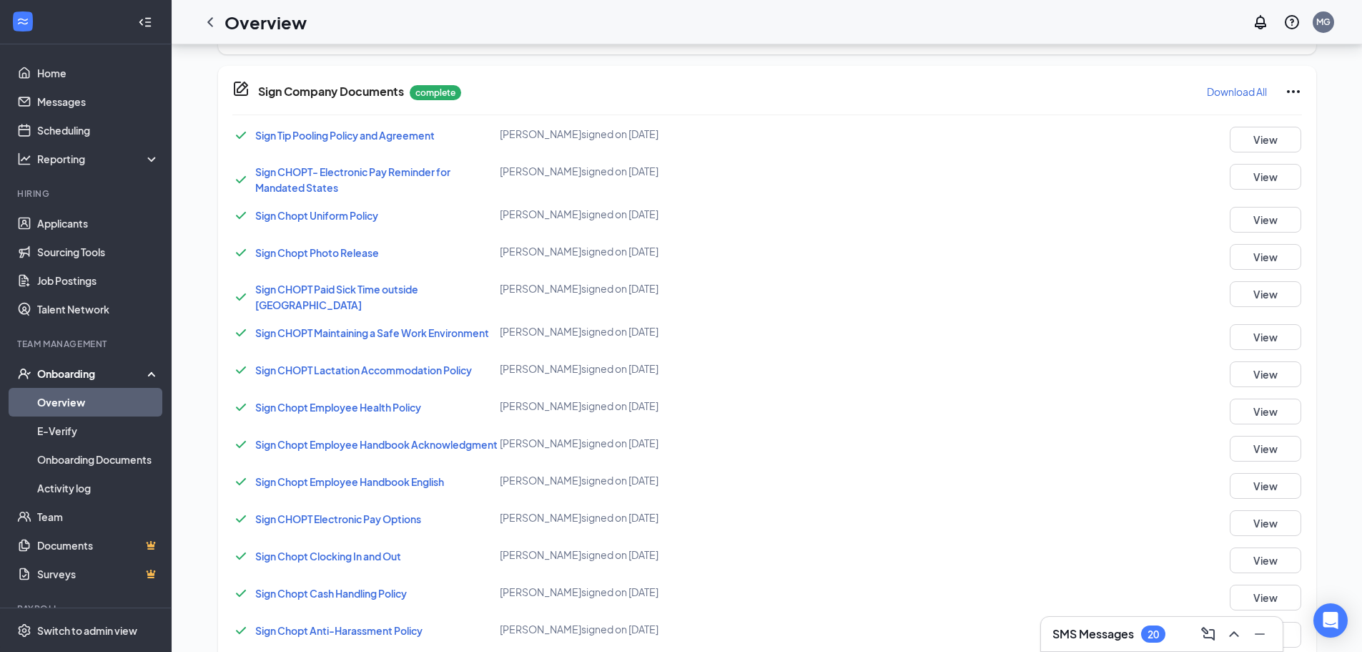
scroll to position [297, 0]
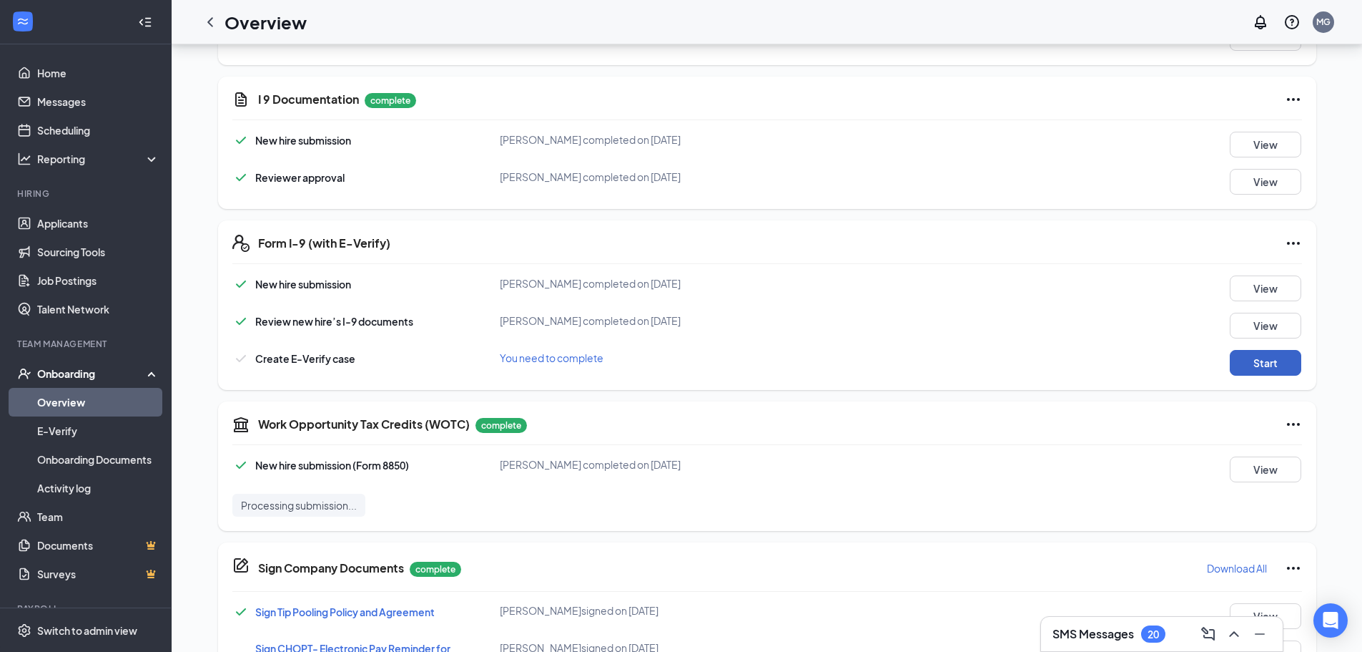
click at [1254, 363] on button "Start" at bounding box center [1266, 363] width 72 height 26
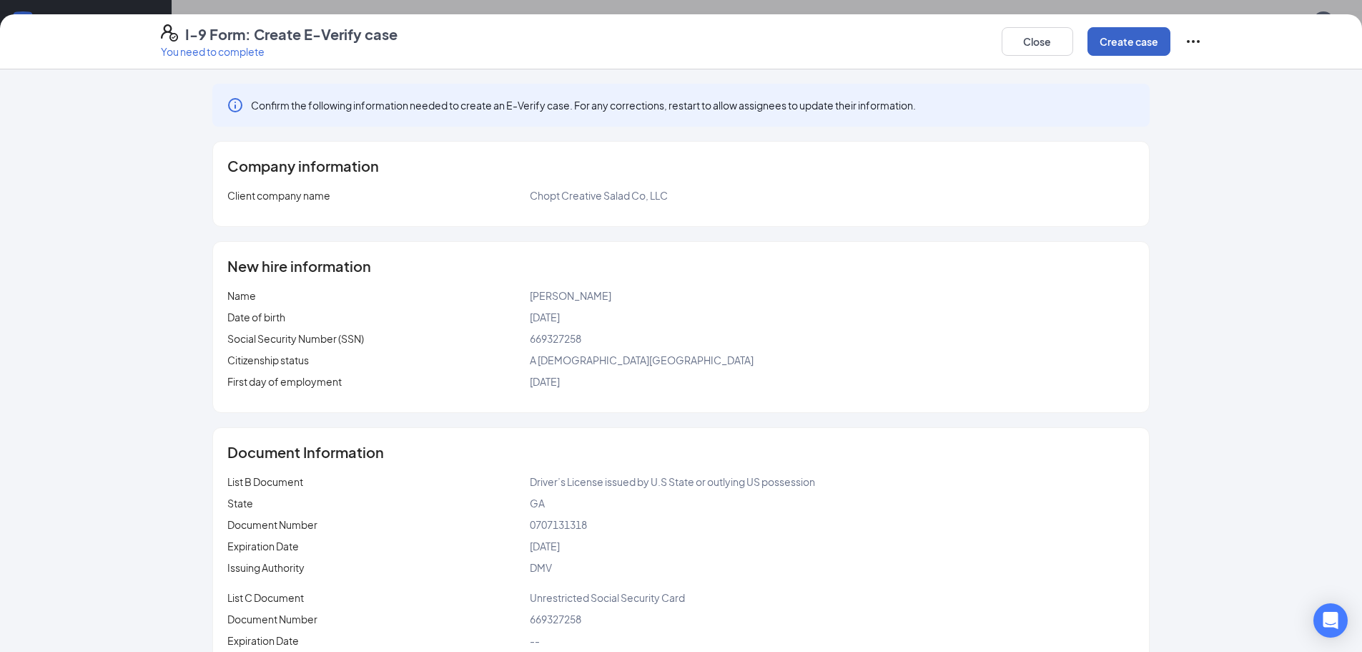
click at [1145, 46] on button "Create case" at bounding box center [1129, 41] width 83 height 29
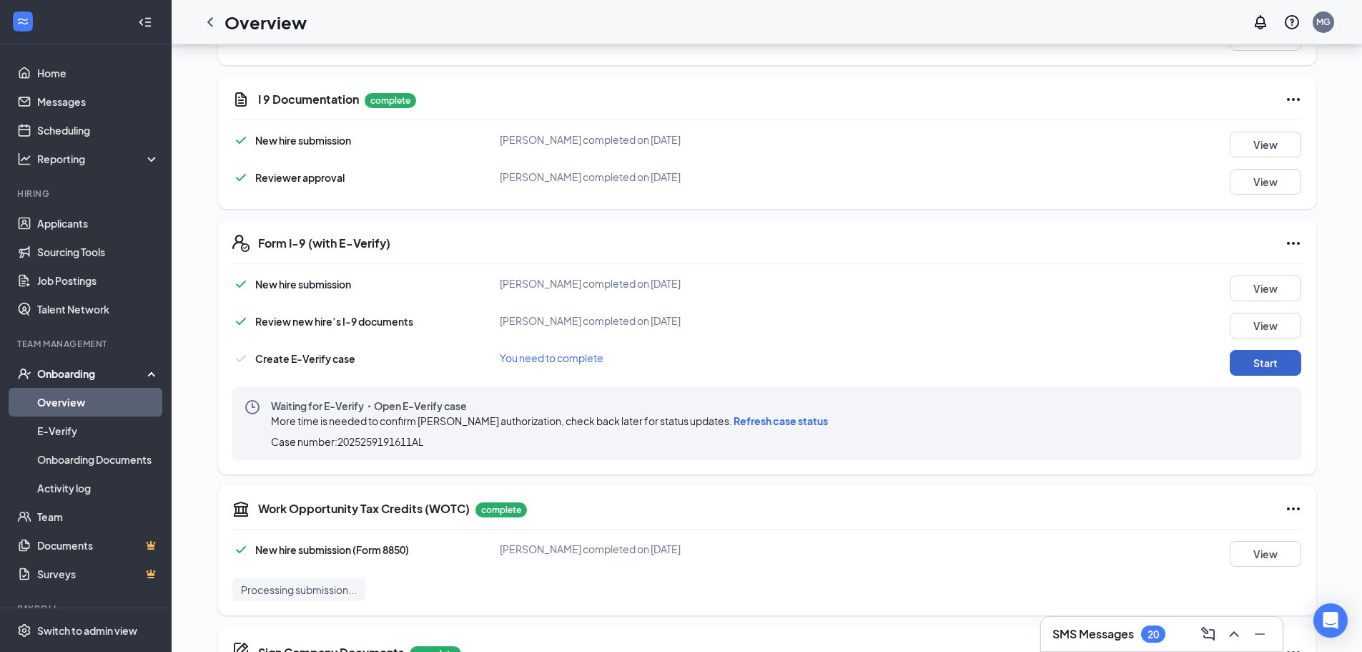
click at [1274, 363] on button "Start" at bounding box center [1266, 363] width 72 height 26
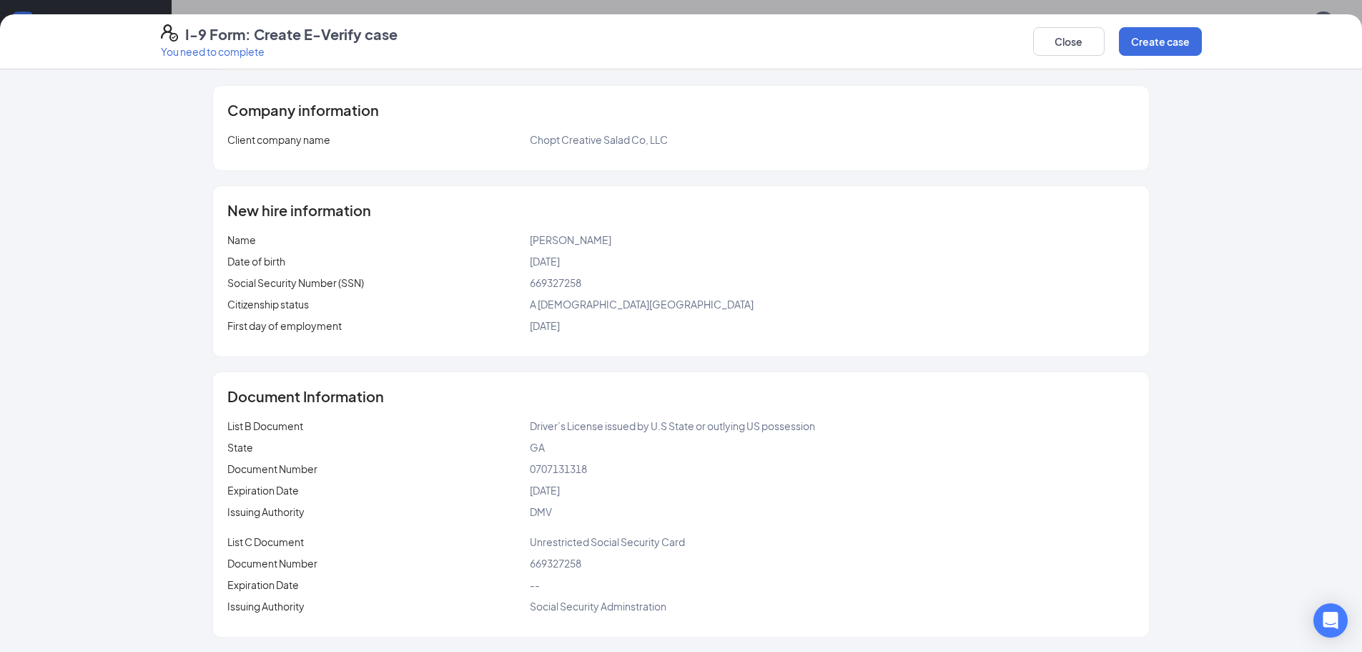
scroll to position [0, 0]
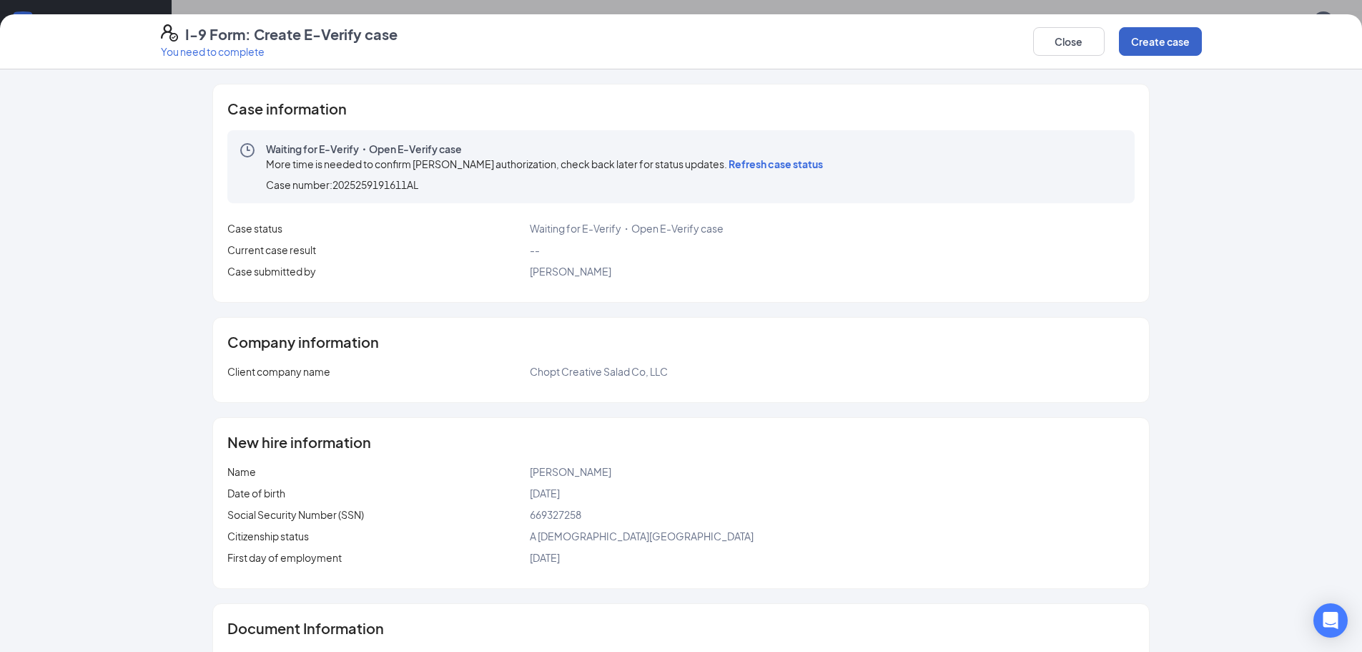
click at [1158, 39] on button "Create case" at bounding box center [1160, 41] width 83 height 29
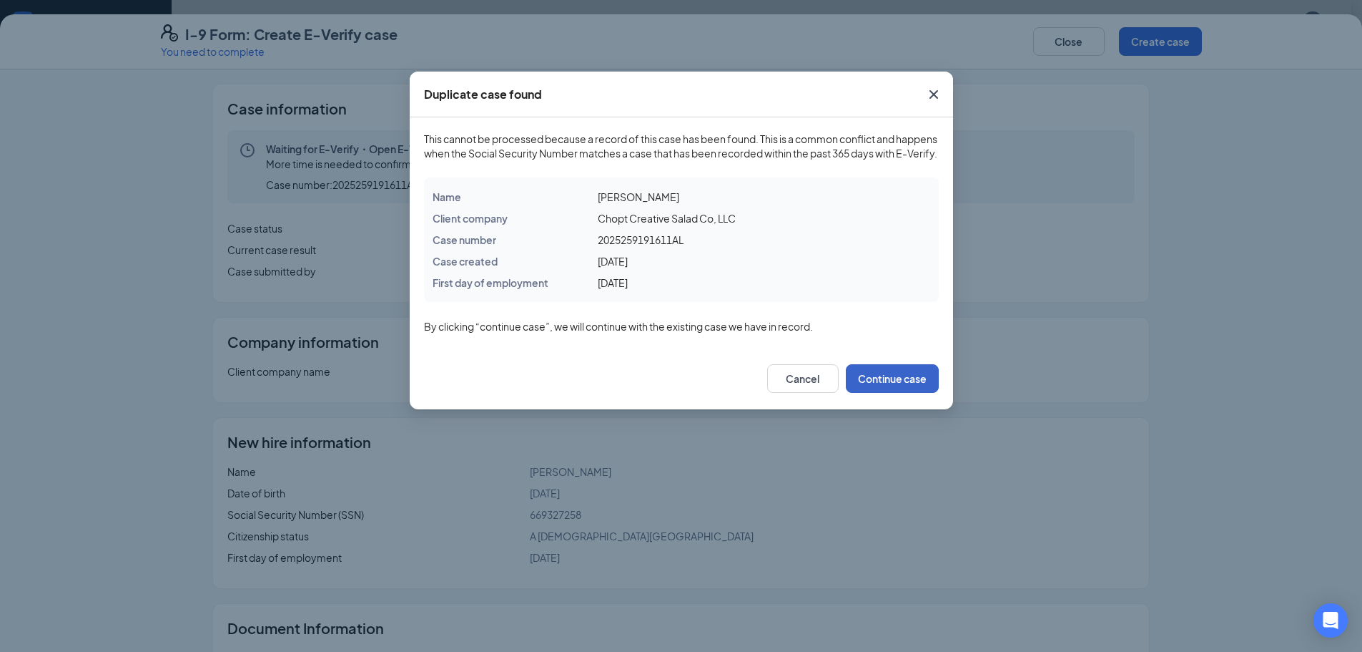
click at [895, 381] on button "Continue case" at bounding box center [892, 378] width 93 height 29
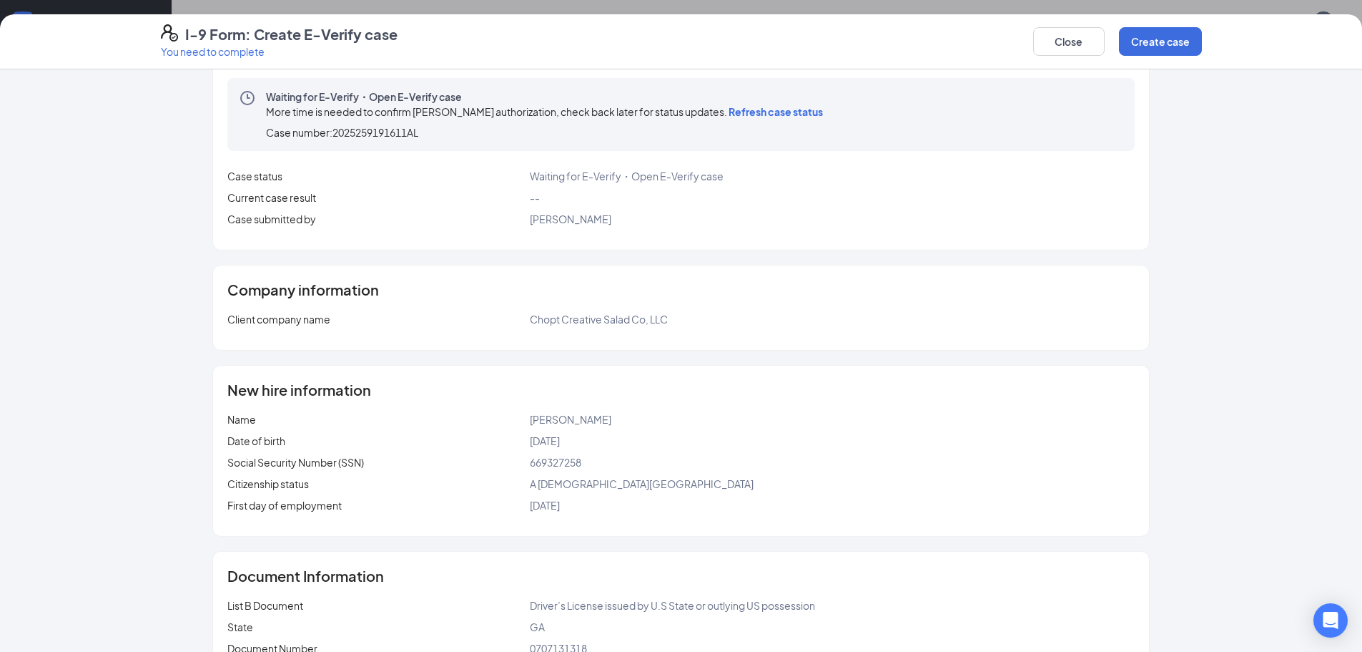
scroll to position [28, 0]
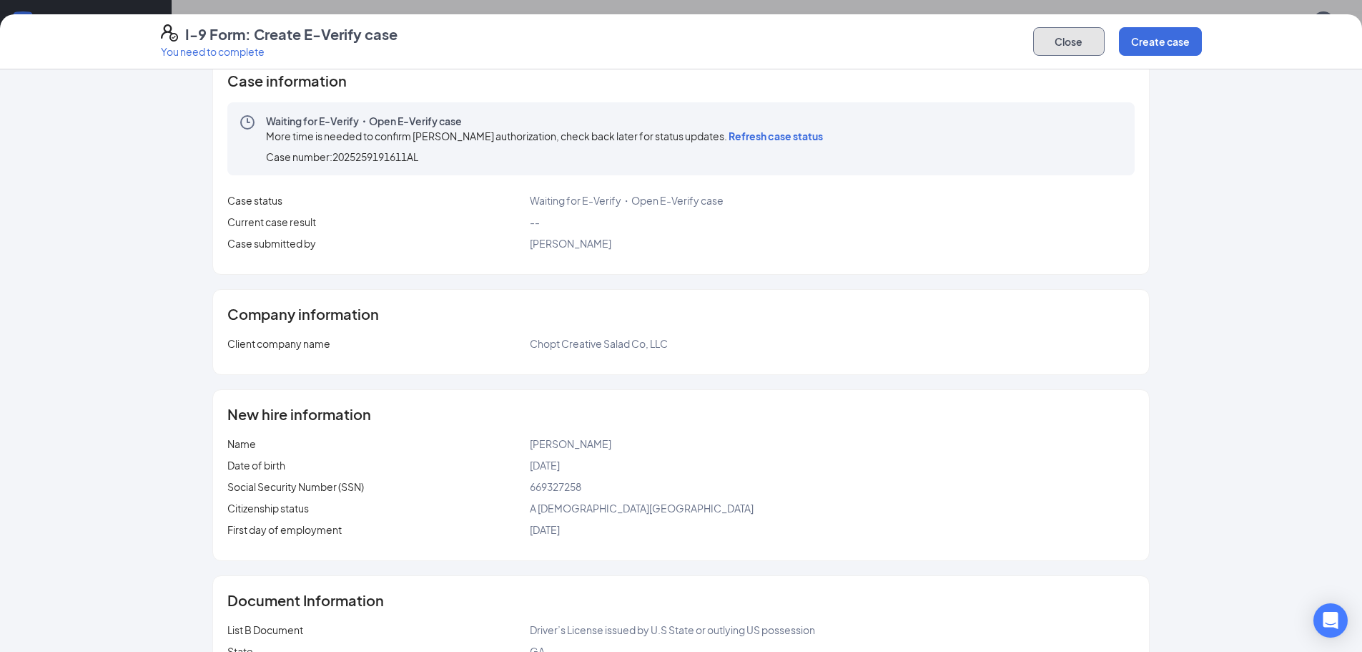
click at [1078, 48] on button "Close" at bounding box center [1069, 41] width 72 height 29
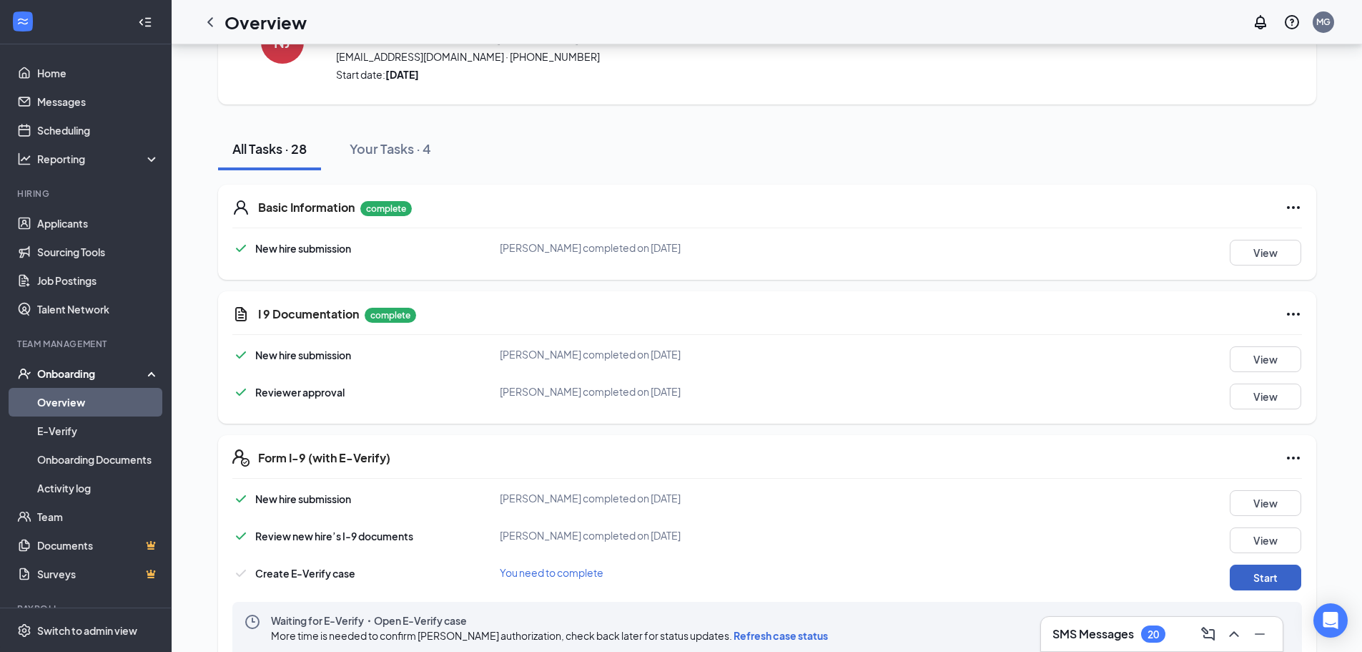
scroll to position [0, 0]
